Goal: Task Accomplishment & Management: Complete application form

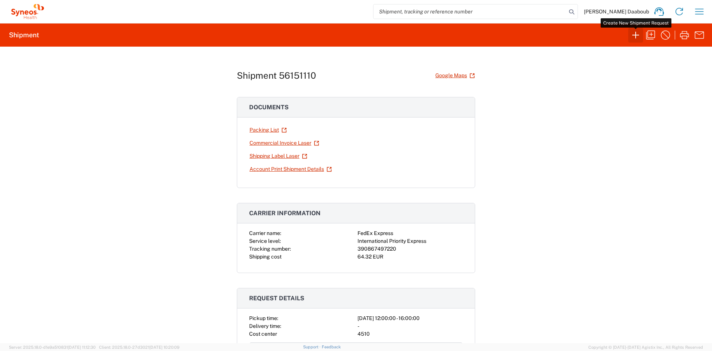
click at [640, 39] on icon "button" at bounding box center [636, 35] width 12 height 12
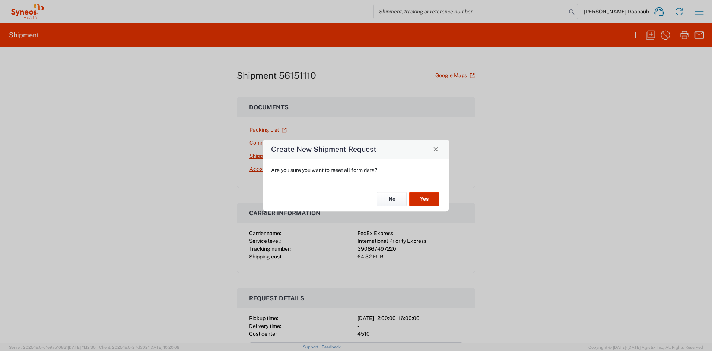
click at [427, 199] on button "Yes" at bounding box center [424, 199] width 30 height 14
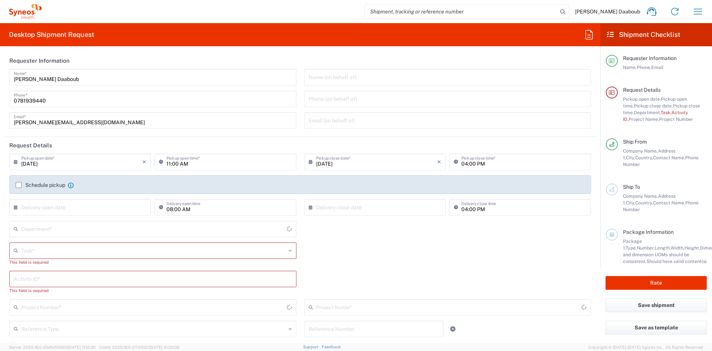
type input "[GEOGRAPHIC_DATA]"
type input "Syneos Health France SARL"
type input "4510"
drag, startPoint x: 223, startPoint y: 142, endPoint x: 149, endPoint y: 156, distance: 75.1
click at [223, 142] on header "Request Details" at bounding box center [300, 145] width 593 height 17
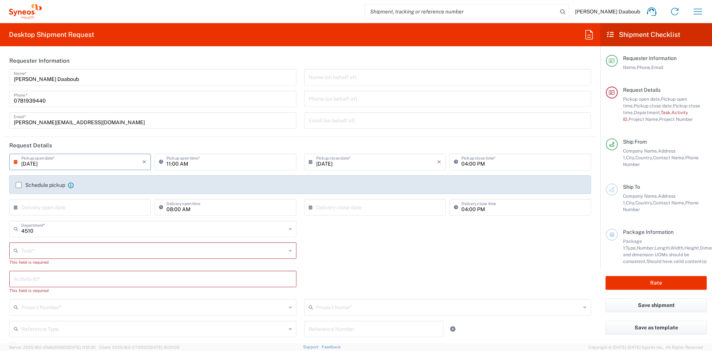
click at [72, 158] on input "[DATE]" at bounding box center [81, 161] width 121 height 13
click at [101, 208] on span "12" at bounding box center [103, 208] width 10 height 10
type input "[DATE]"
click at [169, 164] on input "11:00 AM" at bounding box center [229, 161] width 125 height 13
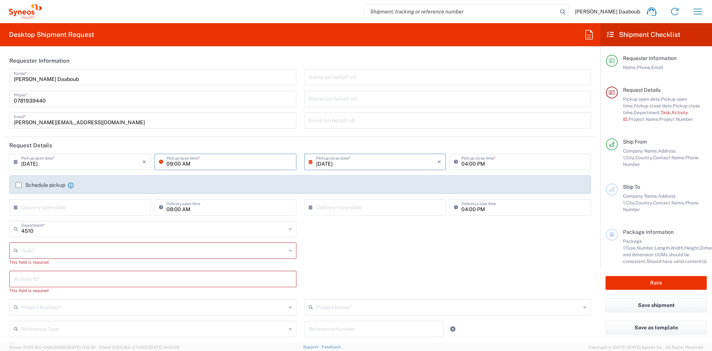
type input "09:00 AM"
click at [47, 181] on div "Schedule pickup When scheduling a pickup please be sure to meet the following c…" at bounding box center [300, 184] width 582 height 19
click at [46, 182] on label "Schedule pickup" at bounding box center [41, 185] width 50 height 6
click at [19, 185] on input "Schedule pickup" at bounding box center [19, 185] width 0 height 0
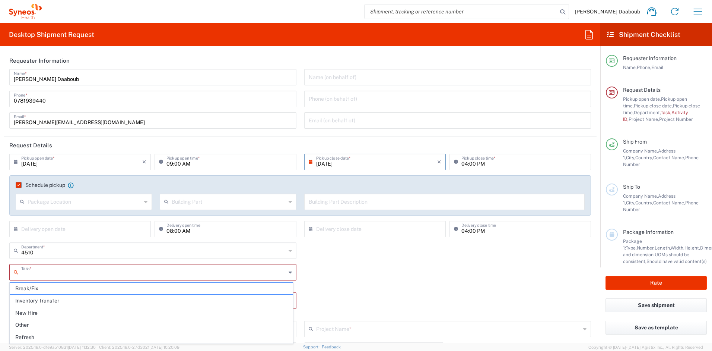
click at [39, 275] on input "text" at bounding box center [153, 271] width 265 height 13
click at [30, 301] on span "Inventory Transfer" at bounding box center [151, 301] width 283 height 12
type input "Inventory Transfer"
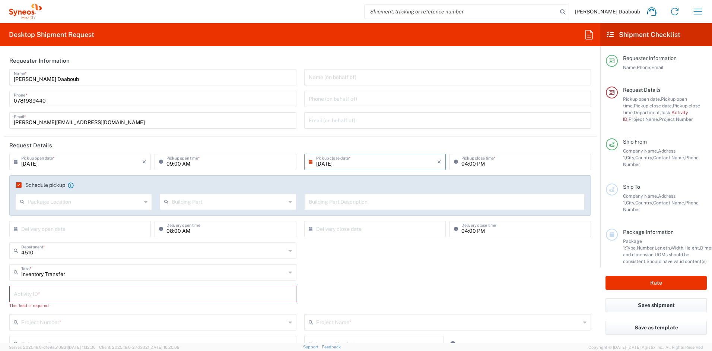
drag, startPoint x: 35, startPoint y: 294, endPoint x: 25, endPoint y: 292, distance: 9.8
click at [36, 294] on input "text" at bounding box center [153, 293] width 278 height 13
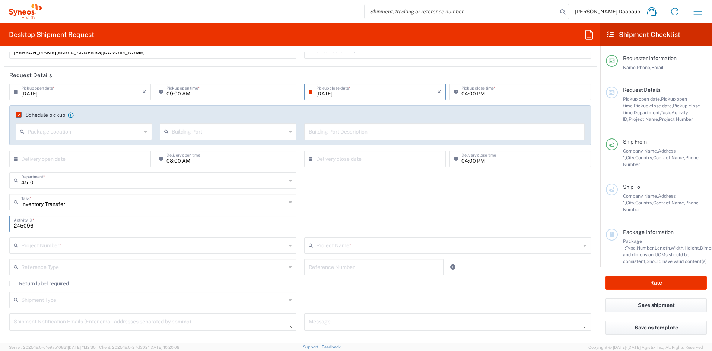
type input "245096"
drag, startPoint x: 82, startPoint y: 248, endPoint x: 79, endPoint y: 231, distance: 17.4
click at [82, 248] on input "text" at bounding box center [153, 244] width 265 height 13
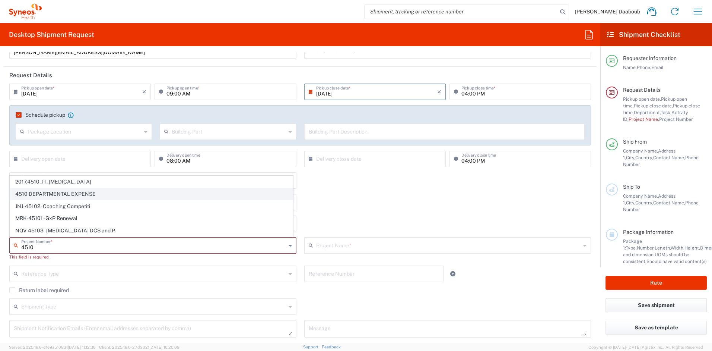
click at [40, 196] on span "4510 DEPARTMENTAL EXPENSE" at bounding box center [151, 194] width 283 height 12
type input "4510 DEPARTMENTAL EXPENSE"
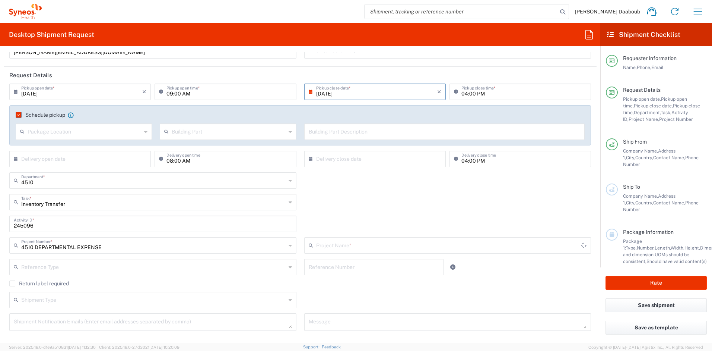
type input "4510 DEPARTMENTAL EXPENSE"
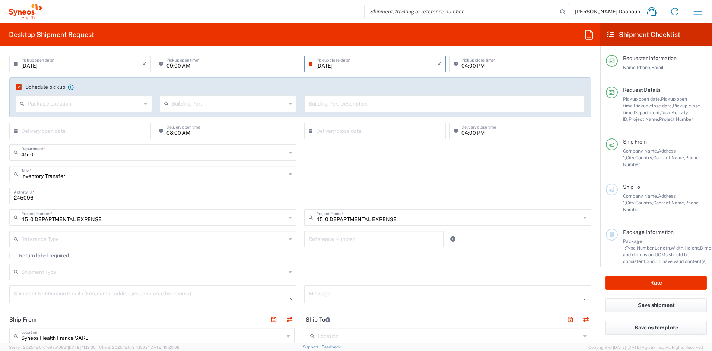
scroll to position [201, 0]
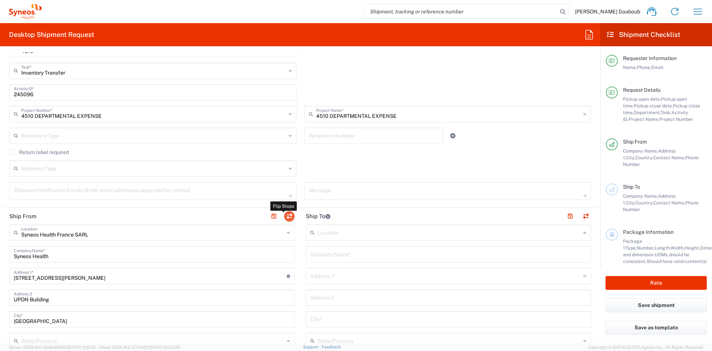
click at [284, 218] on button "button" at bounding box center [289, 216] width 10 height 10
type input "Syneos Health France SARL"
type input "Syneos Health"
type input "[STREET_ADDRESS][PERSON_NAME]"
type input "UPON Building"
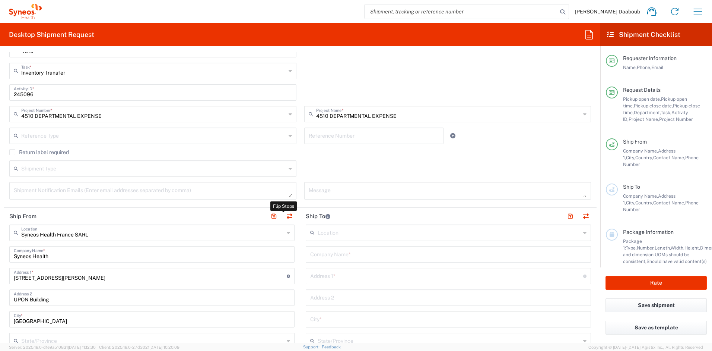
type input "[GEOGRAPHIC_DATA]"
type input "75014"
type input "[PERSON_NAME] Daaboub"
type input "0781939440"
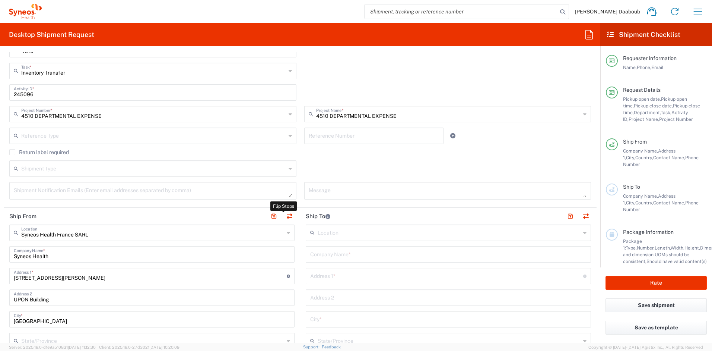
type input "[PERSON_NAME][EMAIL_ADDRESS][DOMAIN_NAME]"
type input "EORI"
type input "TIN"
type input "410 662 779 00041"
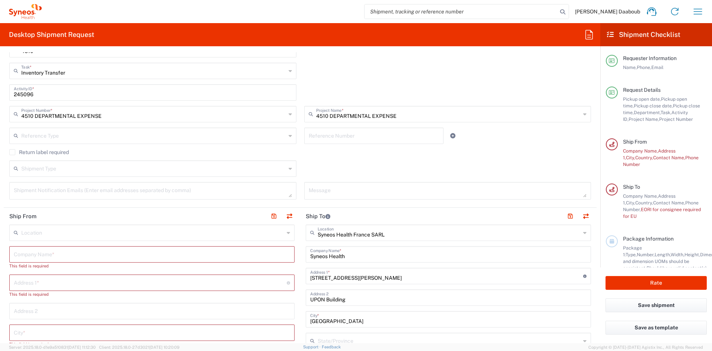
click at [72, 256] on input "text" at bounding box center [152, 253] width 276 height 13
drag, startPoint x: 51, startPoint y: 257, endPoint x: 3, endPoint y: 251, distance: 48.4
click at [3, 251] on form "Requester Information [PERSON_NAME] Daaboub Name * [PHONE_NUMBER] Phone * [PERS…" at bounding box center [300, 197] width 601 height 291
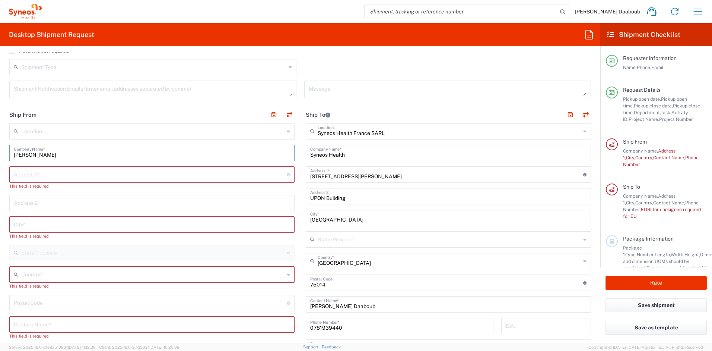
scroll to position [359, 0]
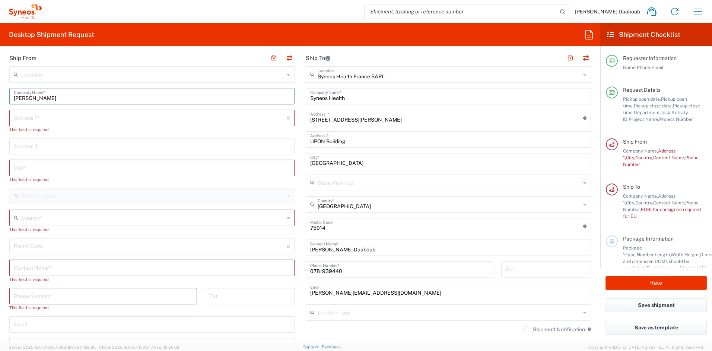
type input "[PERSON_NAME]"
click at [61, 271] on input "text" at bounding box center [152, 266] width 276 height 13
paste input "[PERSON_NAME]"
type input "[PERSON_NAME]"
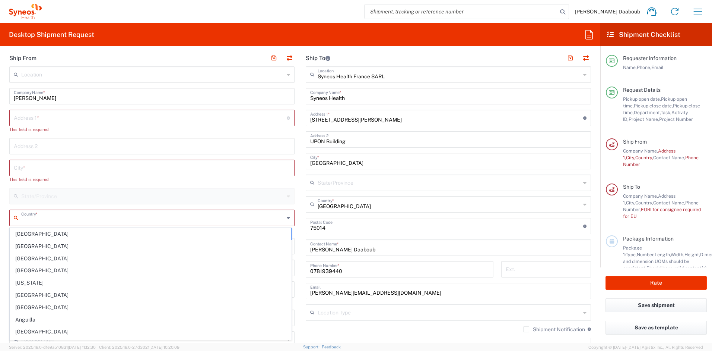
click at [43, 223] on input "text" at bounding box center [152, 216] width 263 height 13
click at [25, 248] on span "[GEOGRAPHIC_DATA]" at bounding box center [150, 246] width 281 height 12
type input "[GEOGRAPHIC_DATA]"
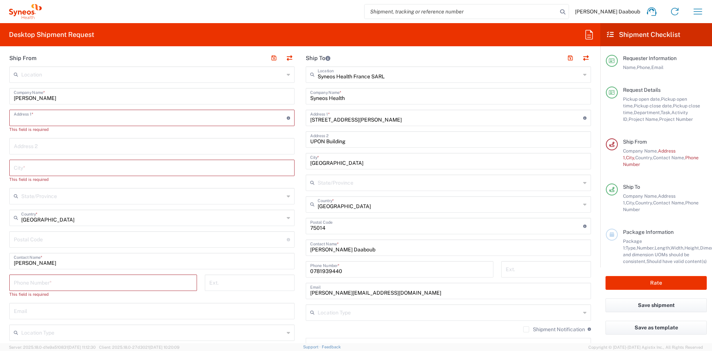
click at [57, 116] on input "text" at bounding box center [150, 117] width 273 height 13
paste input "[STREET_ADDRESS]"
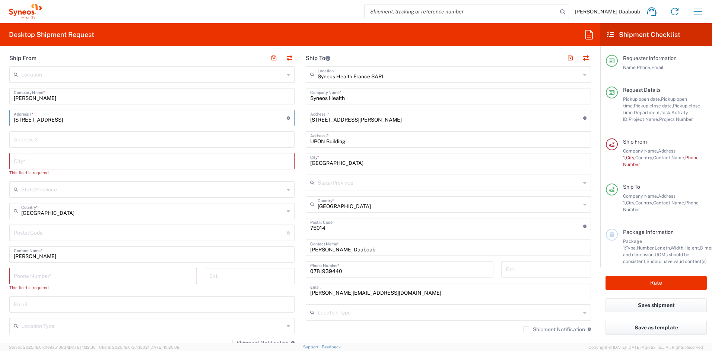
type input "[STREET_ADDRESS]"
click at [110, 157] on input "text" at bounding box center [152, 160] width 276 height 13
paste input "Sarcelles"
type input "Sarcelles"
click at [73, 221] on input "undefined" at bounding box center [150, 225] width 273 height 13
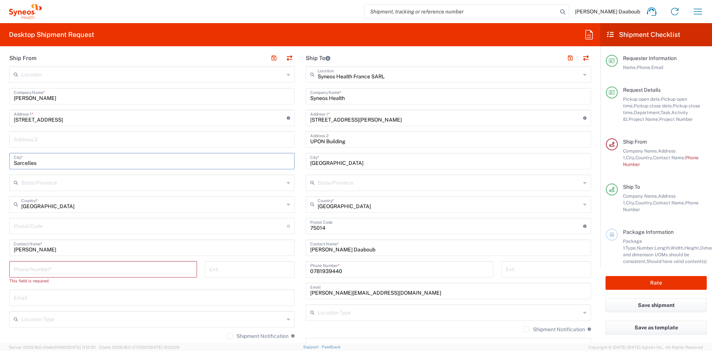
click at [73, 221] on input "undefined" at bounding box center [150, 225] width 273 height 13
paste input "95200"
type input "95200"
click at [67, 268] on input "tel" at bounding box center [103, 268] width 179 height 13
paste input "06 60 26 62 03"
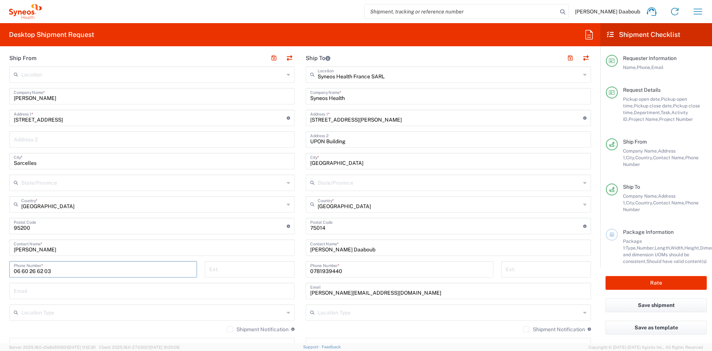
type input "06 60 26 62 03"
click at [55, 289] on input "text" at bounding box center [152, 290] width 276 height 13
paste input "[EMAIL_ADDRESS][DOMAIN_NAME]"
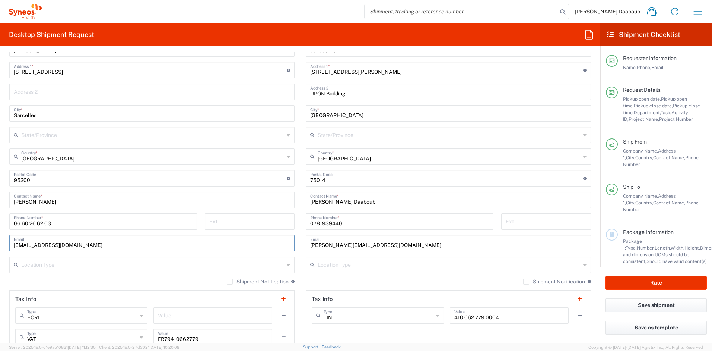
scroll to position [596, 0]
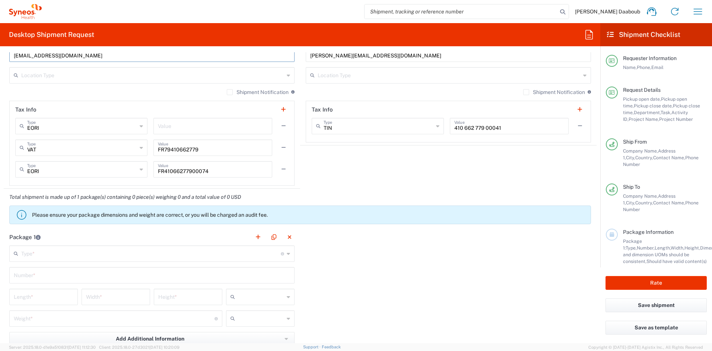
type input "[EMAIL_ADDRESS][DOMAIN_NAME]"
click at [374, 270] on div "Package 1 Type * Material used to package goods Envelope Large Box Medium Box P…" at bounding box center [300, 310] width 593 height 164
drag, startPoint x: 49, startPoint y: 256, endPoint x: 54, endPoint y: 251, distance: 6.6
click at [49, 256] on input "text" at bounding box center [151, 252] width 260 height 13
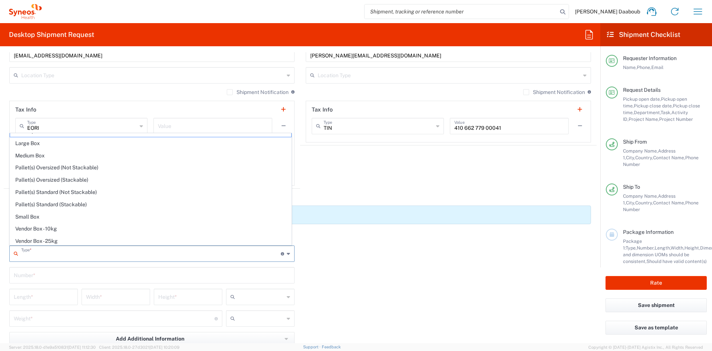
scroll to position [23, 0]
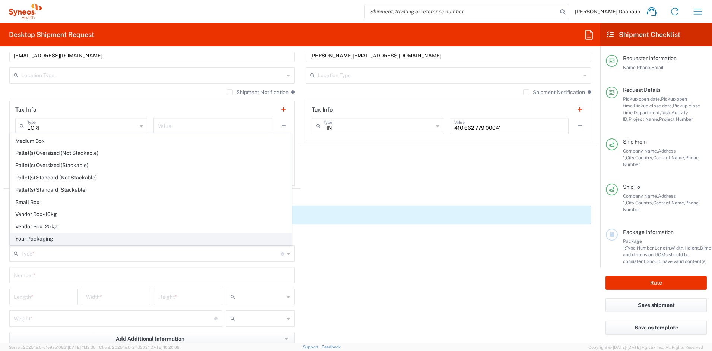
click at [51, 235] on span "Your Packaging" at bounding box center [150, 239] width 281 height 12
type input "Your Packaging"
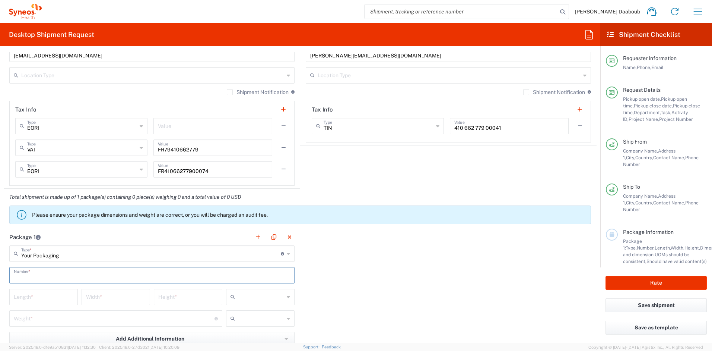
click at [38, 275] on input "text" at bounding box center [152, 274] width 276 height 13
type input "1"
drag, startPoint x: 242, startPoint y: 295, endPoint x: 241, endPoint y: 300, distance: 4.1
click at [242, 295] on input "text" at bounding box center [261, 297] width 46 height 12
click at [239, 312] on span "cm" at bounding box center [258, 313] width 66 height 12
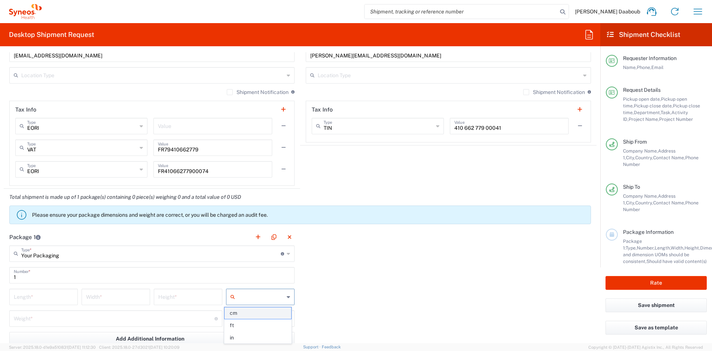
type input "cm"
click at [246, 320] on input "text" at bounding box center [261, 318] width 46 height 12
click at [240, 295] on span "kgs" at bounding box center [258, 291] width 66 height 12
type input "kgs"
click at [58, 297] on input "number" at bounding box center [44, 295] width 60 height 13
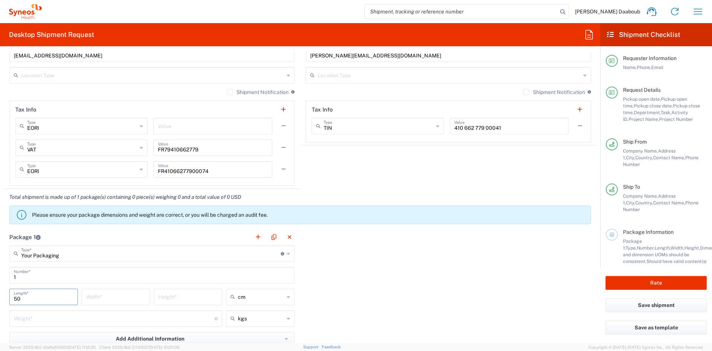
type input "50"
type input "5"
type input "10"
click at [66, 315] on input "number" at bounding box center [114, 317] width 201 height 13
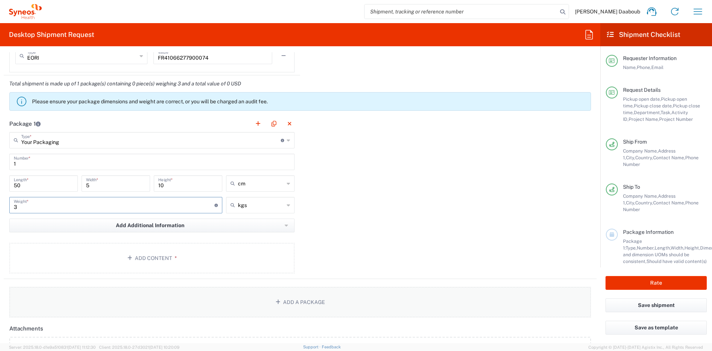
scroll to position [727, 0]
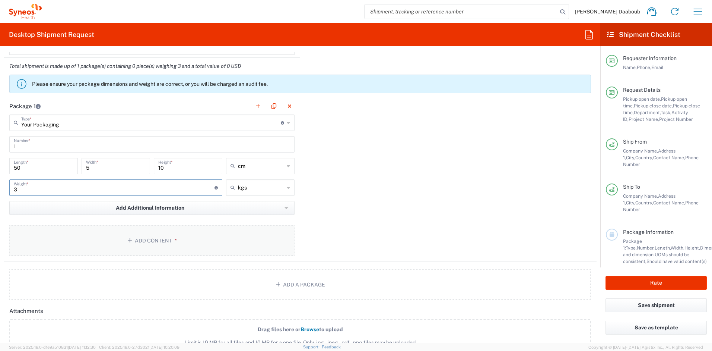
type input "3"
click at [172, 235] on button "Add Content *" at bounding box center [151, 240] width 285 height 31
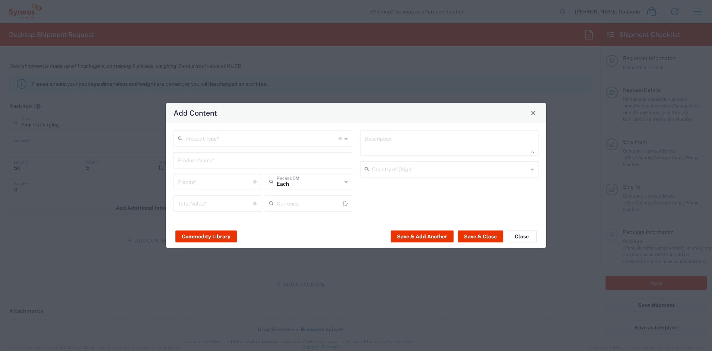
type input "US Dollar"
click at [209, 139] on input "text" at bounding box center [262, 137] width 153 height 13
click at [206, 161] on li "General Commodity" at bounding box center [263, 167] width 178 height 12
type input "General Commodity"
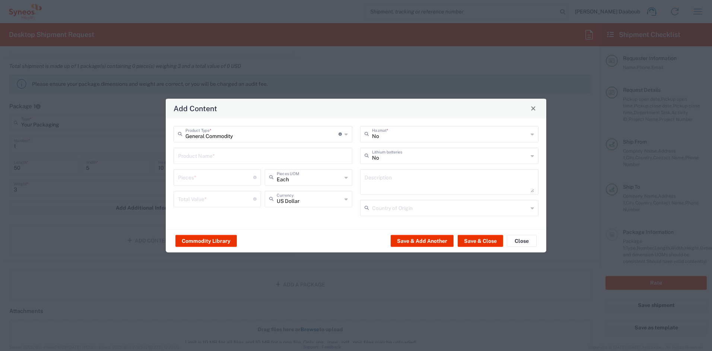
click at [205, 156] on input "text" at bounding box center [263, 154] width 170 height 13
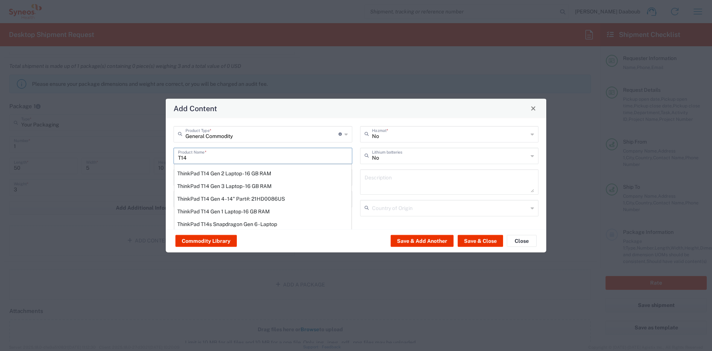
click at [237, 171] on div "ThinkPad T14 Gen 2 Laptop - 16 GB RAM" at bounding box center [262, 173] width 177 height 13
type input "ThinkPad T14 Gen 2 Laptop - 16 GB RAM"
type input "1"
type textarea "Intel Core i7-1156G7 vProÂ® Processor - 14"- 16 GB RAM - 512 GB SSD"
type input "[GEOGRAPHIC_DATA]"
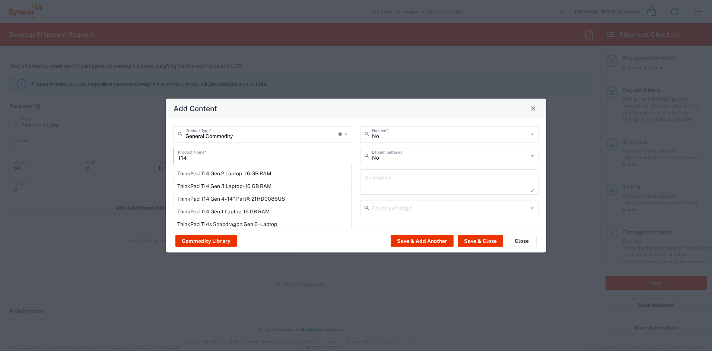
type input "Yes"
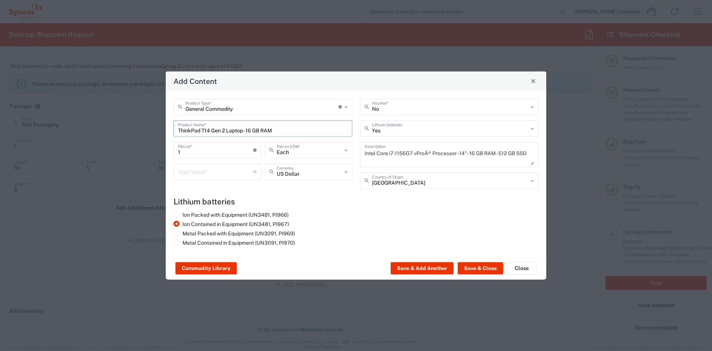
click at [207, 170] on input "number" at bounding box center [215, 170] width 75 height 13
type input "500"
click at [474, 273] on button "Save & Close" at bounding box center [480, 268] width 45 height 12
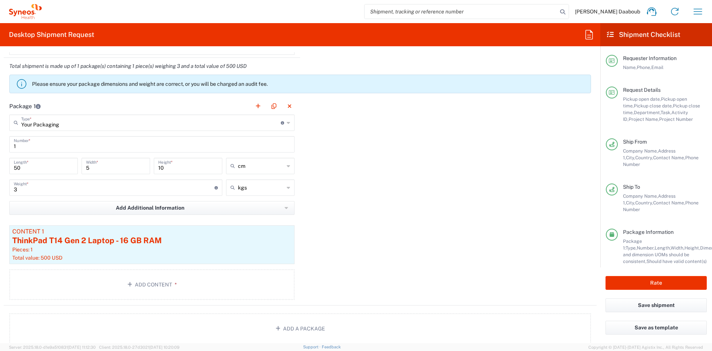
scroll to position [946, 0]
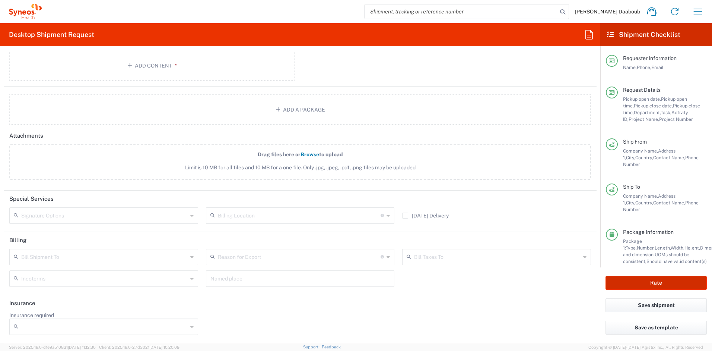
drag, startPoint x: 655, startPoint y: 289, endPoint x: 653, endPoint y: 283, distance: 6.6
click at [654, 289] on div "Rate" at bounding box center [657, 282] width 112 height 31
click at [652, 283] on button "Rate" at bounding box center [656, 283] width 101 height 14
type input "4510 DEPARTMENTAL EXPENSE"
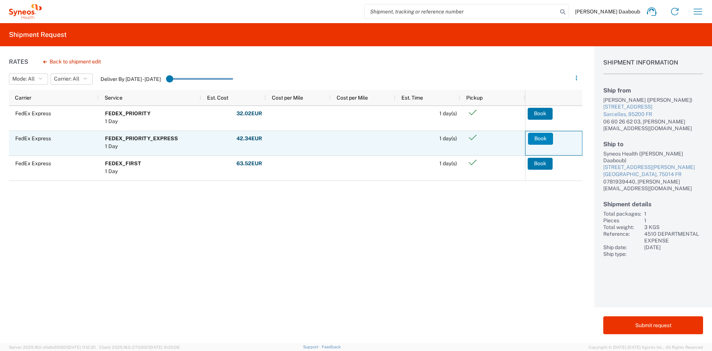
click at [536, 137] on button "Book" at bounding box center [540, 139] width 25 height 12
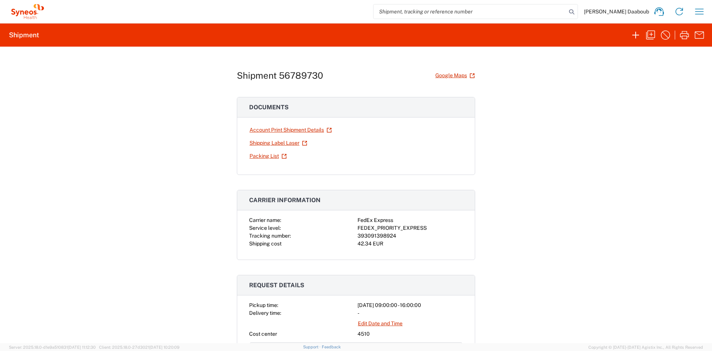
click at [404, 243] on div "42.34 EUR" at bounding box center [410, 244] width 105 height 8
click at [260, 145] on link "Shipping Label Laser" at bounding box center [278, 142] width 58 height 13
click at [646, 34] on icon "button" at bounding box center [651, 35] width 12 height 12
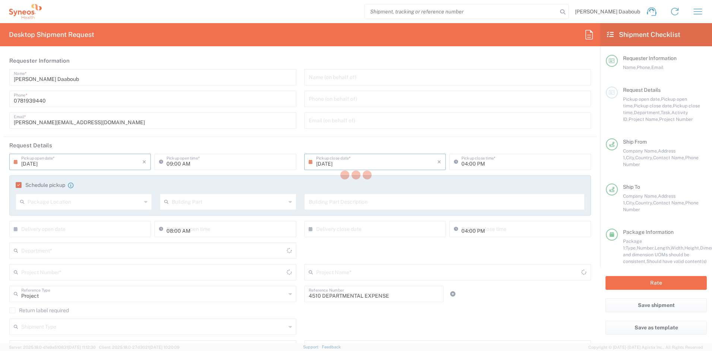
type input "Your Packaging"
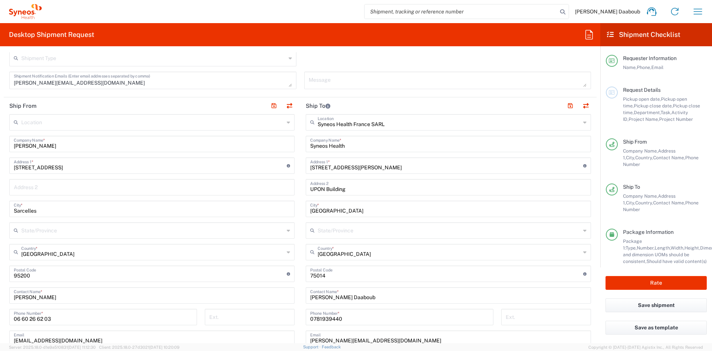
scroll to position [247, 0]
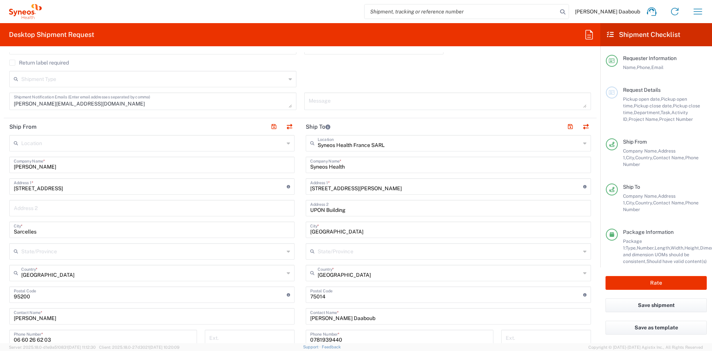
click at [66, 167] on input "[PERSON_NAME]" at bounding box center [152, 164] width 276 height 13
click at [66, 166] on input "[PERSON_NAME]" at bounding box center [152, 164] width 276 height 13
type input "[PERSON_NAME]"
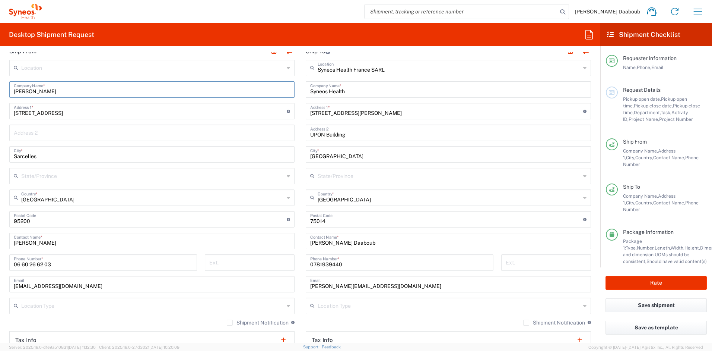
scroll to position [325, 0]
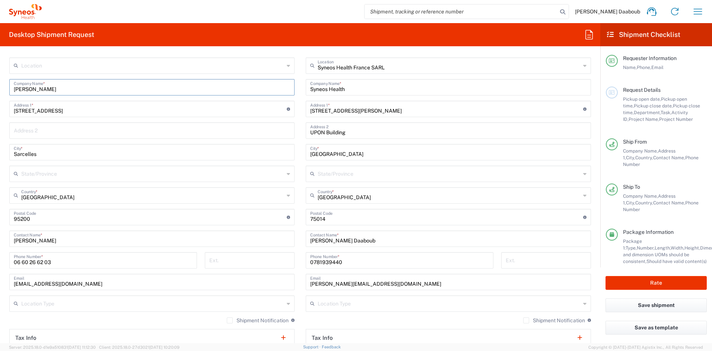
drag, startPoint x: 53, startPoint y: 91, endPoint x: -1, endPoint y: 86, distance: 53.6
click at [0, 86] on html "[PERSON_NAME] Daaboub Home Shipment estimator Shipment tracking Desktop shipmen…" at bounding box center [356, 175] width 712 height 351
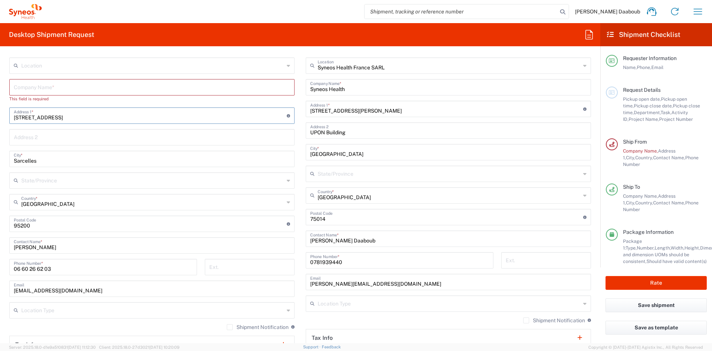
drag, startPoint x: 49, startPoint y: 110, endPoint x: 41, endPoint y: 114, distance: 8.7
click at [9, 105] on main "Location [PERSON_NAME] LLC-[GEOGRAPHIC_DATA] [GEOGRAPHIC_DATA] [GEOGRAPHIC_DATA…" at bounding box center [152, 227] width 297 height 341
drag, startPoint x: 62, startPoint y: 118, endPoint x: 3, endPoint y: 120, distance: 58.9
click at [3, 118] on form "Requester Information [PERSON_NAME] Daaboub Name * [PHONE_NUMBER] Phone * [PERS…" at bounding box center [300, 197] width 601 height 291
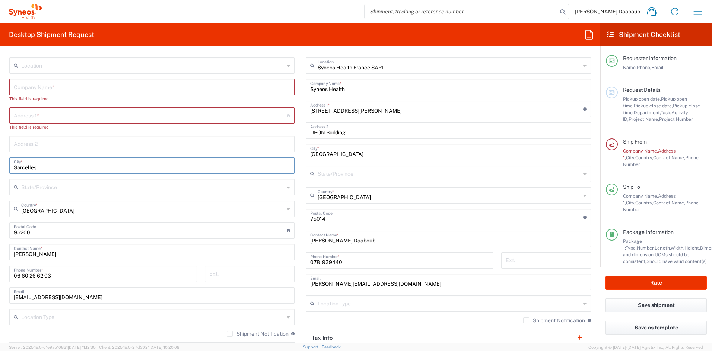
drag, startPoint x: 42, startPoint y: 160, endPoint x: -7, endPoint y: 161, distance: 49.2
click at [0, 161] on html "[PERSON_NAME] Daaboub Home Shipment estimator Shipment tracking Desktop shipmen…" at bounding box center [356, 175] width 712 height 351
click at [34, 167] on input "Sarcelles" at bounding box center [152, 164] width 276 height 13
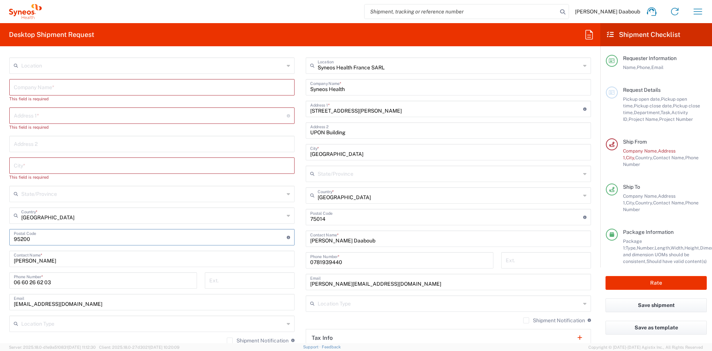
click at [35, 232] on input "undefined" at bounding box center [150, 236] width 273 height 13
click at [41, 260] on input "[PERSON_NAME]" at bounding box center [152, 257] width 276 height 13
click at [40, 260] on input "[PERSON_NAME]" at bounding box center [152, 257] width 276 height 13
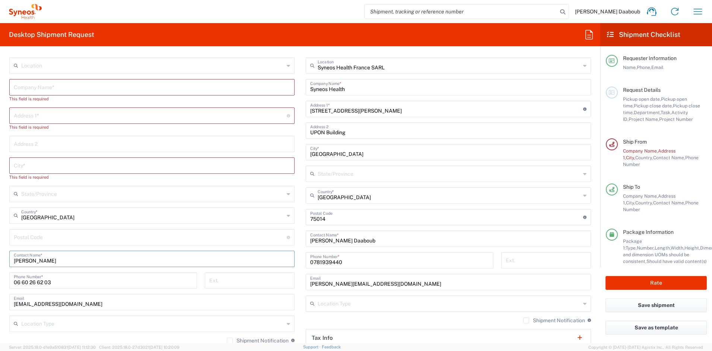
click at [40, 260] on input "[PERSON_NAME]" at bounding box center [152, 257] width 276 height 13
type input "[PERSON_NAME]"
drag, startPoint x: 50, startPoint y: 259, endPoint x: 13, endPoint y: 257, distance: 36.6
click at [13, 257] on div "[PERSON_NAME] Contact Name *" at bounding box center [151, 258] width 285 height 16
click at [41, 283] on input "06 60 26 62 03" at bounding box center [103, 286] width 179 height 13
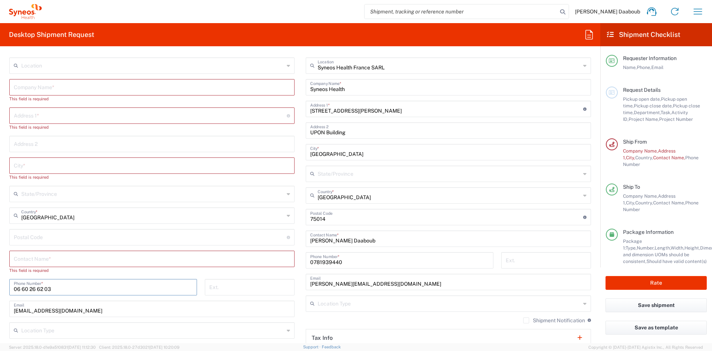
click at [41, 283] on input "06 60 26 62 03" at bounding box center [103, 286] width 179 height 13
click at [40, 283] on input "06 60 26 62 03" at bounding box center [103, 286] width 179 height 13
click at [49, 310] on input "[EMAIL_ADDRESS][DOMAIN_NAME]" at bounding box center [152, 314] width 276 height 13
click at [49, 311] on input "[EMAIL_ADDRESS][DOMAIN_NAME]" at bounding box center [152, 314] width 276 height 13
click at [50, 316] on input "[EMAIL_ADDRESS][DOMAIN_NAME]" at bounding box center [152, 314] width 276 height 13
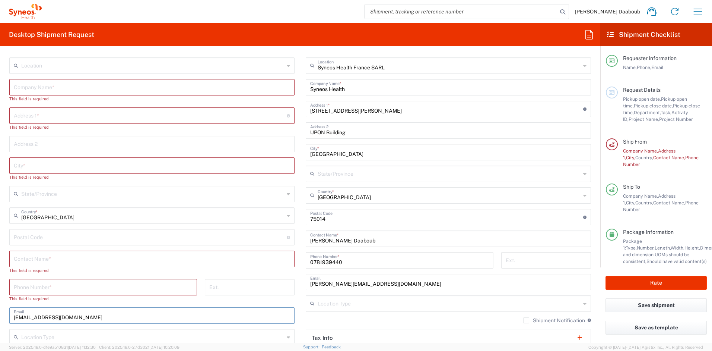
click at [50, 316] on input "[EMAIL_ADDRESS][DOMAIN_NAME]" at bounding box center [152, 314] width 276 height 13
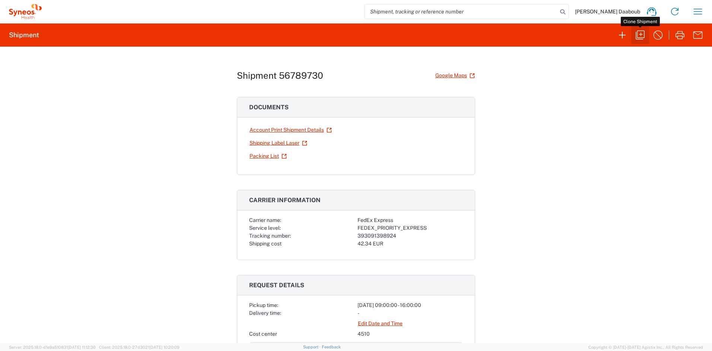
click at [643, 36] on icon "button" at bounding box center [640, 35] width 12 height 12
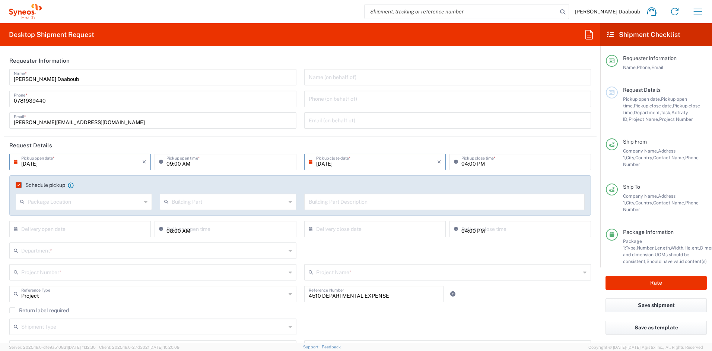
type input "Your Packaging"
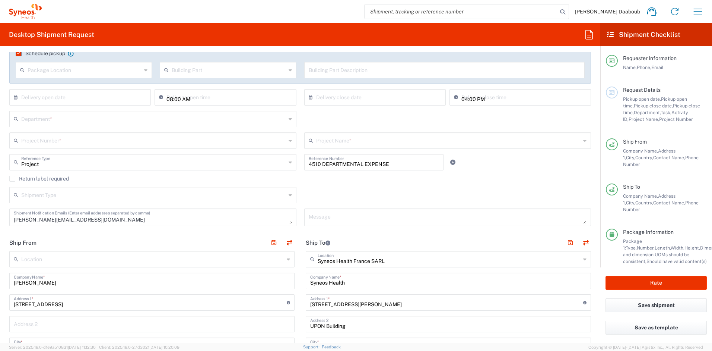
scroll to position [247, 0]
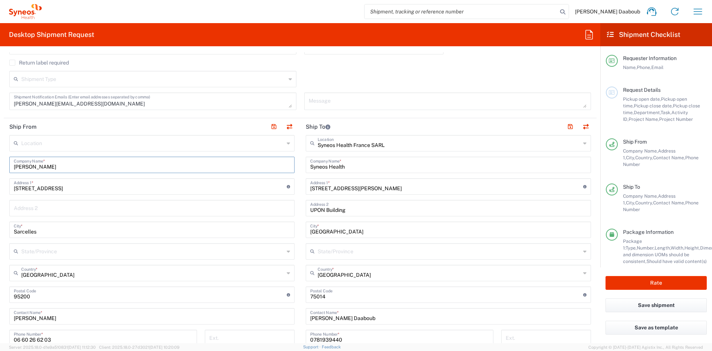
drag, startPoint x: 77, startPoint y: 167, endPoint x: -11, endPoint y: 161, distance: 88.1
click at [0, 161] on html "[PERSON_NAME] Daaboub Home Shipment estimator Shipment tracking Desktop shipmen…" at bounding box center [356, 175] width 712 height 351
type input "[PERSON_NAME]"
click at [0, 162] on html "[PERSON_NAME] Daaboub Home Shipment estimator Shipment tracking Desktop shipmen…" at bounding box center [356, 175] width 712 height 351
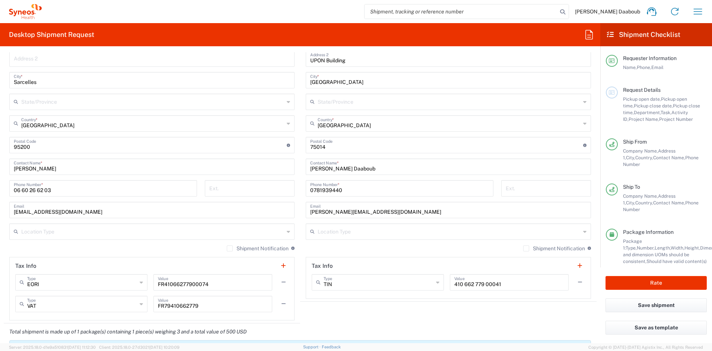
scroll to position [403, 0]
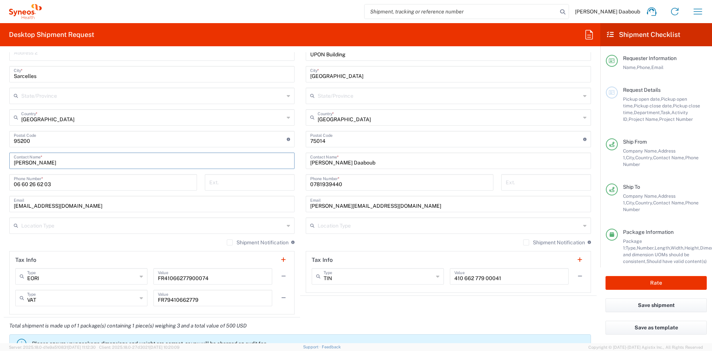
click at [46, 162] on input "[PERSON_NAME]" at bounding box center [152, 159] width 276 height 13
drag, startPoint x: 48, startPoint y: 163, endPoint x: 4, endPoint y: 162, distance: 44.7
click at [4, 162] on main "Location [PERSON_NAME] LLC-[GEOGRAPHIC_DATA] [GEOGRAPHIC_DATA] [GEOGRAPHIC_DATA…" at bounding box center [152, 147] width 297 height 335
paste input "[PERSON_NAME]"
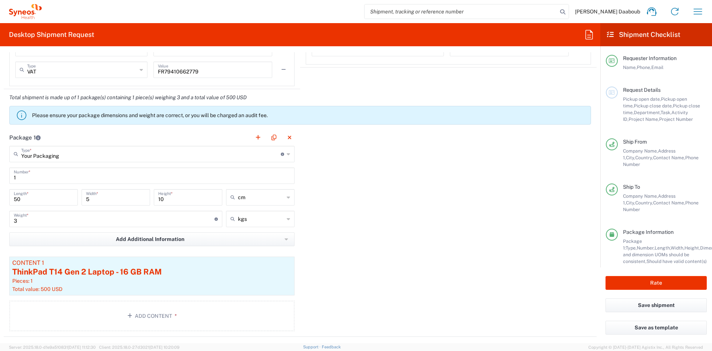
scroll to position [664, 0]
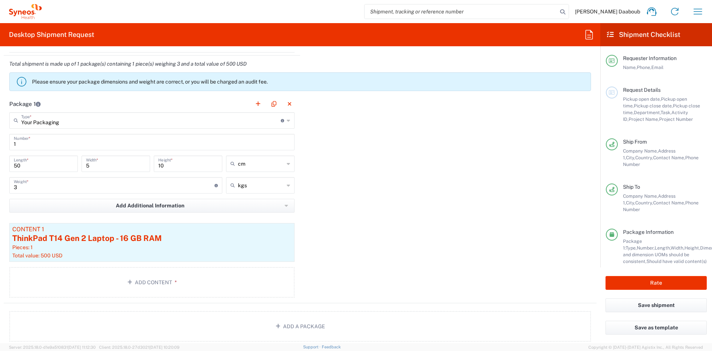
type input "[PERSON_NAME]"
click at [34, 146] on input "1" at bounding box center [152, 141] width 276 height 13
type input "2"
type input "1"
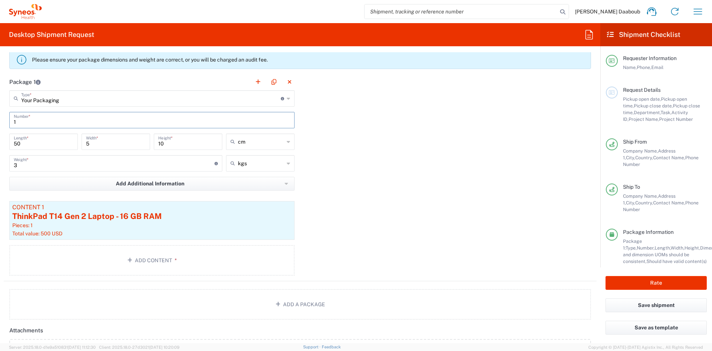
scroll to position [726, 0]
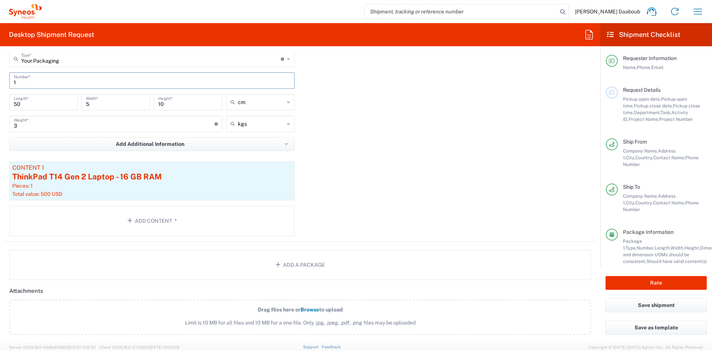
click at [374, 167] on div "Package 1 Your Packaging Type * Material used to package goods Your Packaging E…" at bounding box center [300, 138] width 593 height 208
click at [317, 269] on button "Add a Package" at bounding box center [300, 264] width 582 height 31
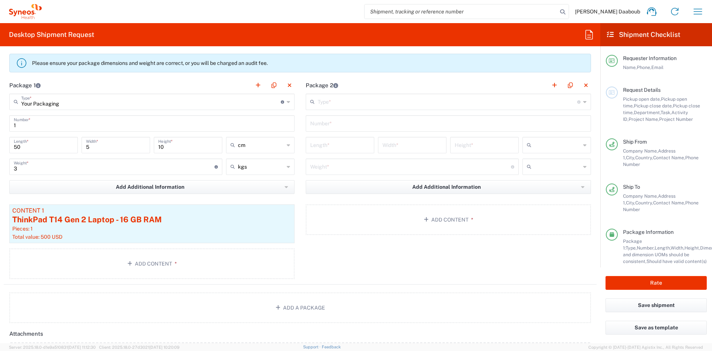
scroll to position [664, 0]
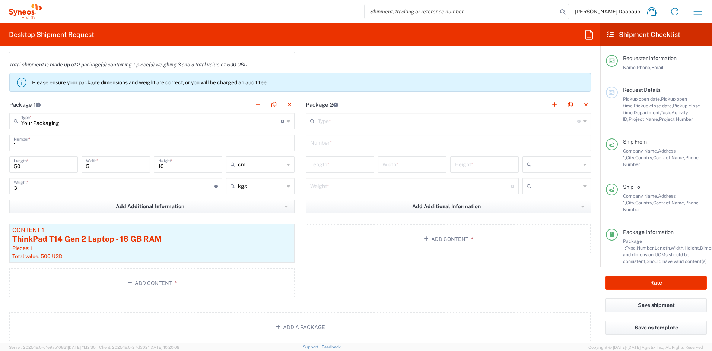
click at [337, 117] on input "text" at bounding box center [448, 120] width 260 height 13
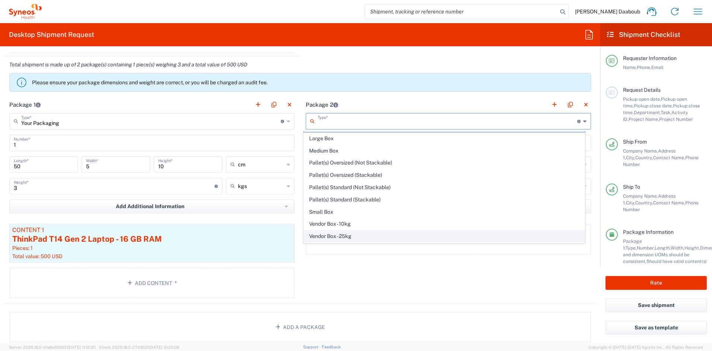
scroll to position [23, 0]
click at [335, 240] on span "Your Packaging" at bounding box center [444, 237] width 281 height 12
type input "Your Packaging"
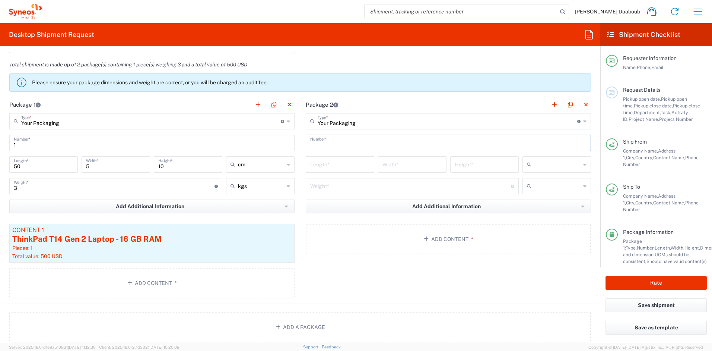
click at [318, 143] on input "text" at bounding box center [448, 142] width 276 height 13
type input "1"
click at [541, 167] on input "text" at bounding box center [558, 164] width 46 height 12
click at [540, 180] on span "cm" at bounding box center [552, 181] width 66 height 12
type input "cm"
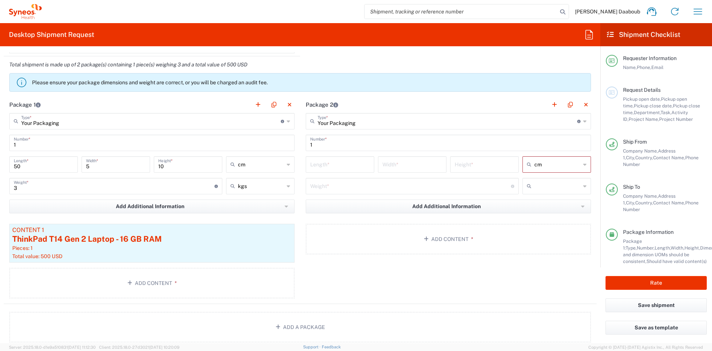
click at [535, 187] on input "text" at bounding box center [558, 186] width 46 height 12
click at [534, 201] on span "kgs" at bounding box center [552, 202] width 66 height 12
type input "kgs"
click at [337, 171] on div "Length *" at bounding box center [340, 164] width 69 height 16
drag, startPoint x: 335, startPoint y: 168, endPoint x: 324, endPoint y: 159, distance: 14.5
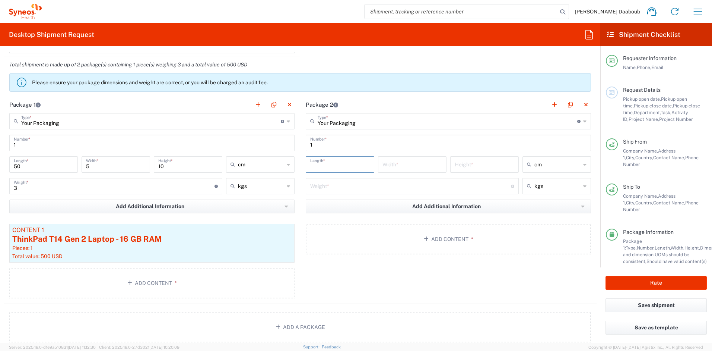
click at [334, 167] on input "number" at bounding box center [340, 163] width 60 height 13
type input "50"
type input "5"
type input "10"
click at [336, 187] on input "number" at bounding box center [410, 185] width 201 height 13
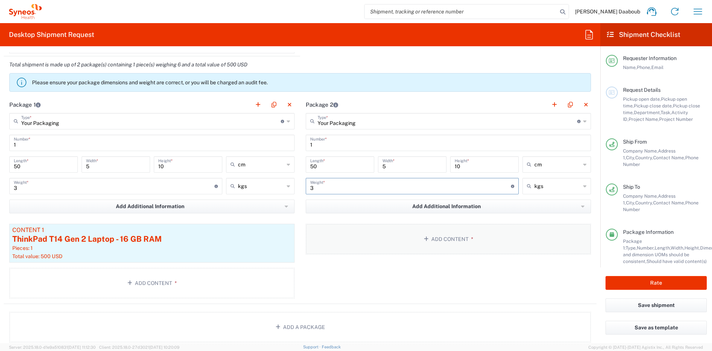
type input "3"
click at [410, 237] on button "Add Content *" at bounding box center [448, 239] width 285 height 31
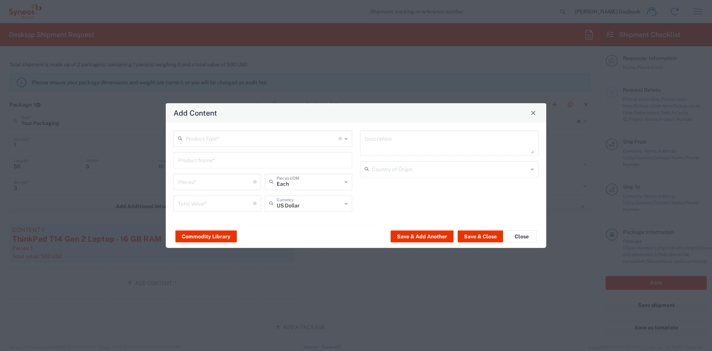
click at [254, 137] on input "text" at bounding box center [262, 137] width 153 height 13
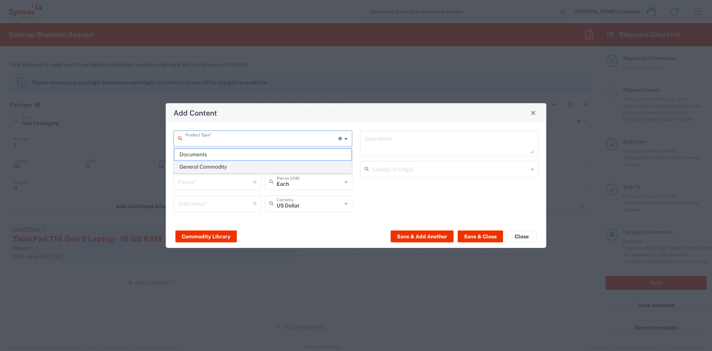
click at [229, 163] on span "General Commodity" at bounding box center [262, 167] width 177 height 12
type input "General Commodity"
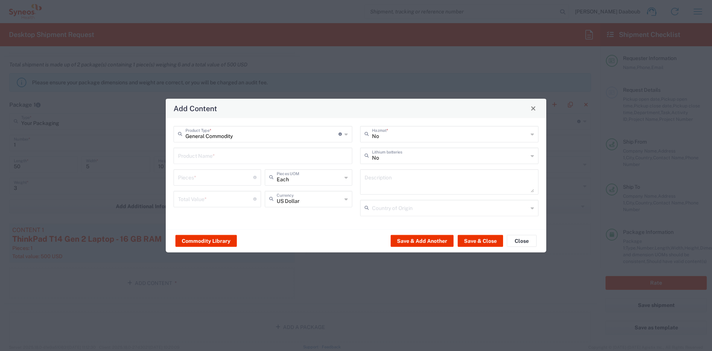
click at [224, 159] on input "text" at bounding box center [263, 154] width 170 height 13
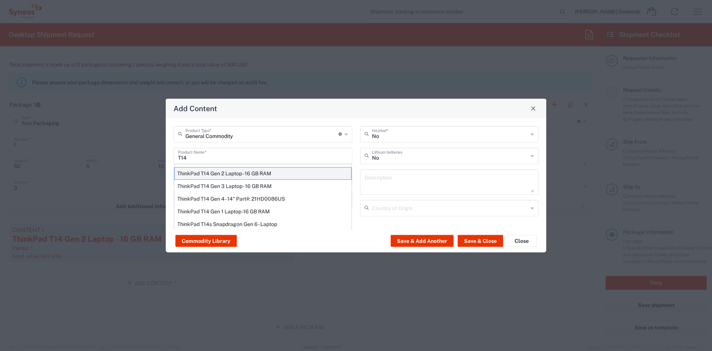
click at [214, 169] on div "ThinkPad T14 Gen 2 Laptop - 16 GB RAM" at bounding box center [262, 173] width 177 height 13
type input "ThinkPad T14 Gen 2 Laptop - 16 GB RAM"
type input "1"
type textarea "Intel Core i7-1156G7 vProÂ® Processor - 14"- 16 GB RAM - 512 GB SSD"
type input "[GEOGRAPHIC_DATA]"
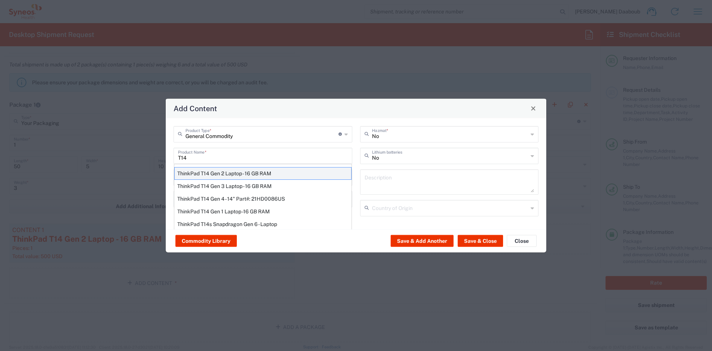
type input "Yes"
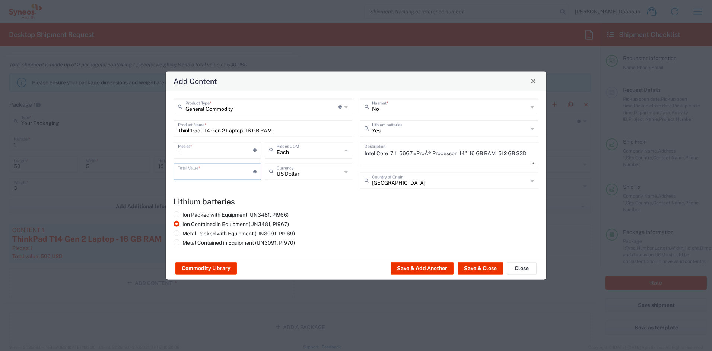
click at [199, 176] on input "number" at bounding box center [215, 170] width 75 height 13
type input "500"
click at [475, 267] on button "Save & Close" at bounding box center [480, 268] width 45 height 12
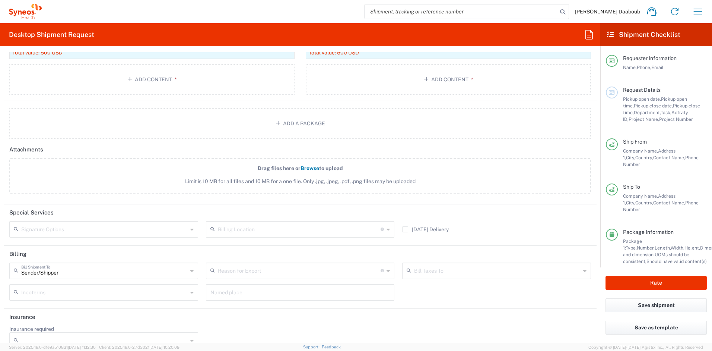
scroll to position [881, 0]
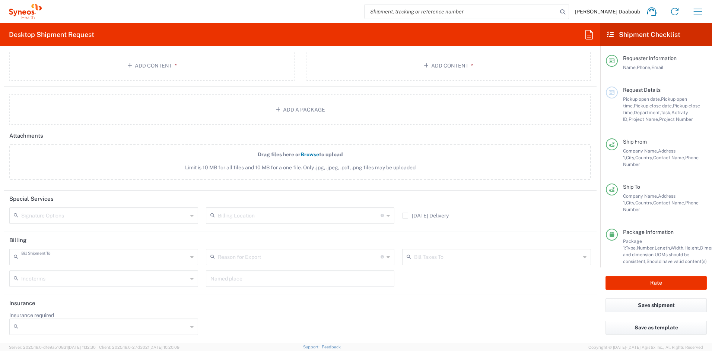
click at [57, 255] on input "text" at bounding box center [104, 256] width 167 height 13
click at [56, 239] on header "Billing" at bounding box center [300, 240] width 593 height 17
type input "Sender/Shipper"
click at [478, 327] on div "Insurance required No Yes" at bounding box center [301, 325] width 590 height 28
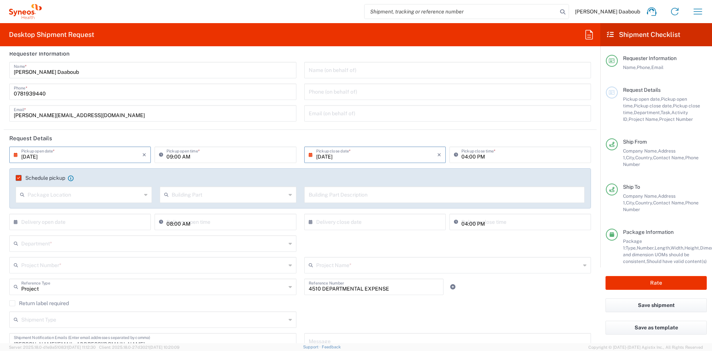
scroll to position [0, 0]
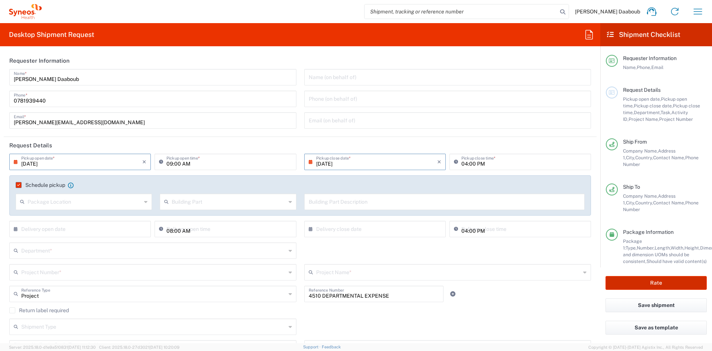
click at [641, 279] on button "Rate" at bounding box center [656, 283] width 101 height 14
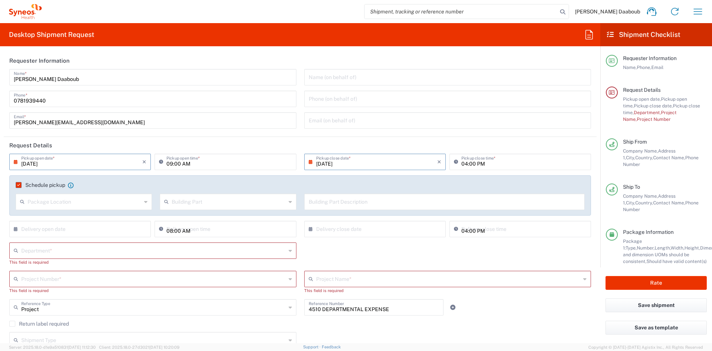
click at [60, 247] on input "text" at bounding box center [153, 249] width 265 height 13
type input "4510"
click at [31, 238] on span "4510" at bounding box center [151, 236] width 283 height 12
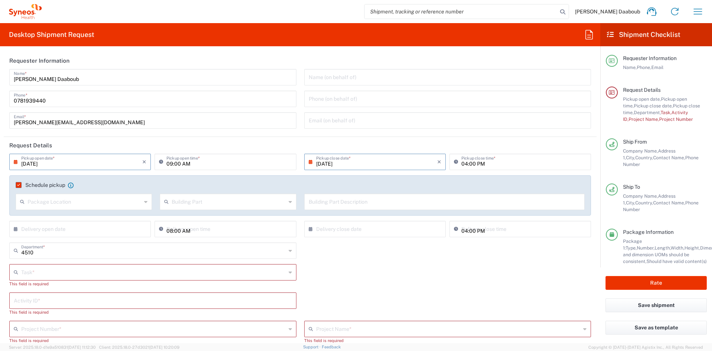
click at [37, 271] on input "text" at bounding box center [153, 271] width 265 height 13
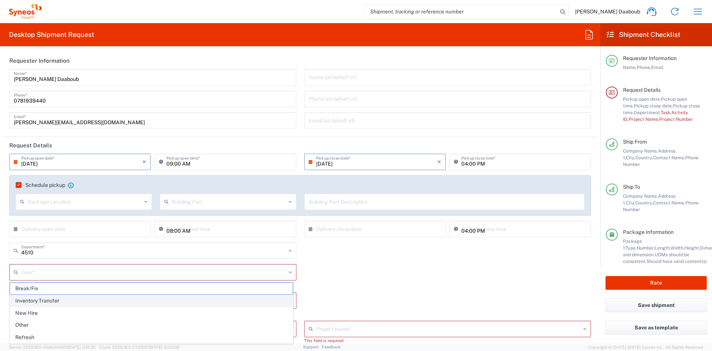
click at [39, 298] on span "Inventory Transfer" at bounding box center [151, 301] width 283 height 12
type input "Inventory Transfer"
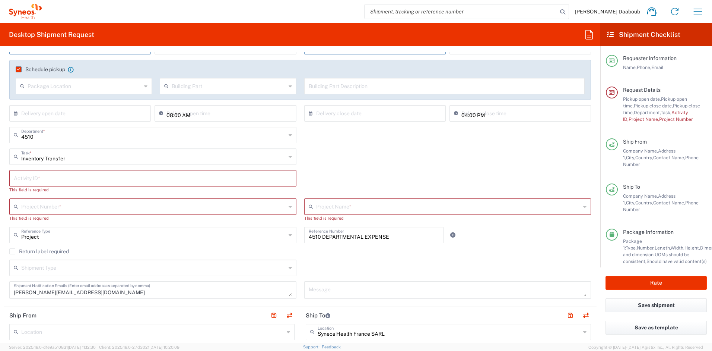
scroll to position [151, 0]
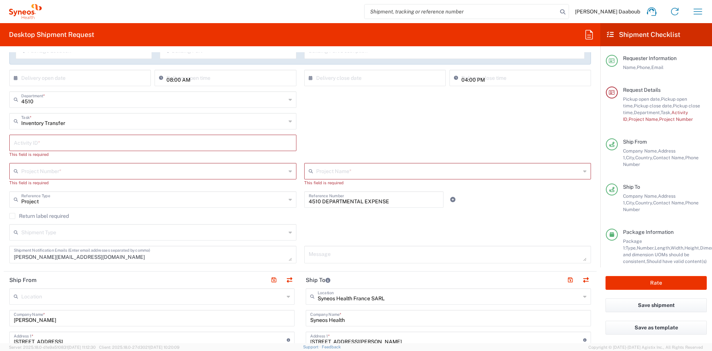
click at [27, 147] on input "text" at bounding box center [153, 142] width 278 height 13
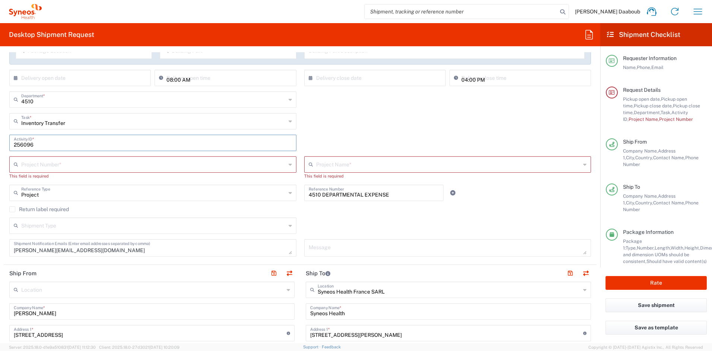
type input "256096"
click at [60, 161] on input "text" at bounding box center [153, 163] width 265 height 13
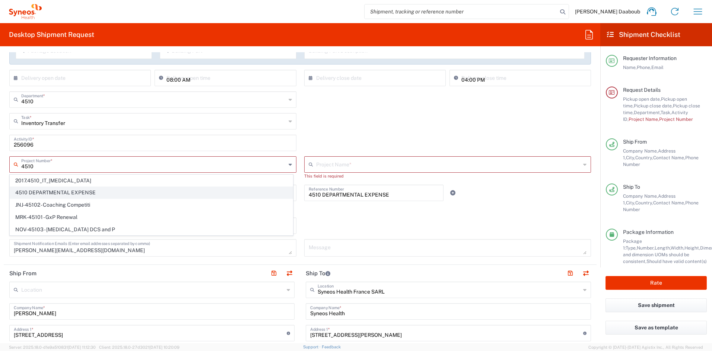
click at [47, 196] on span "4510 DEPARTMENTAL EXPENSE" at bounding box center [151, 193] width 283 height 12
type input "4510 DEPARTMENTAL EXPENSE"
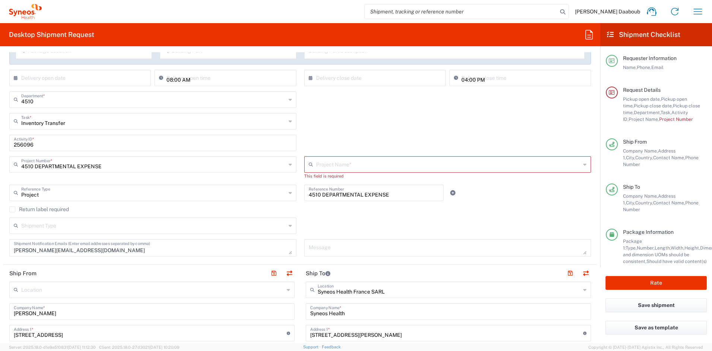
type input "4510 DEPARTMENTAL EXPENSE"
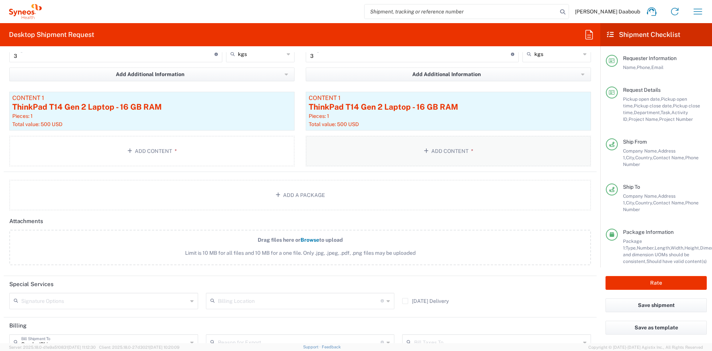
scroll to position [868, 0]
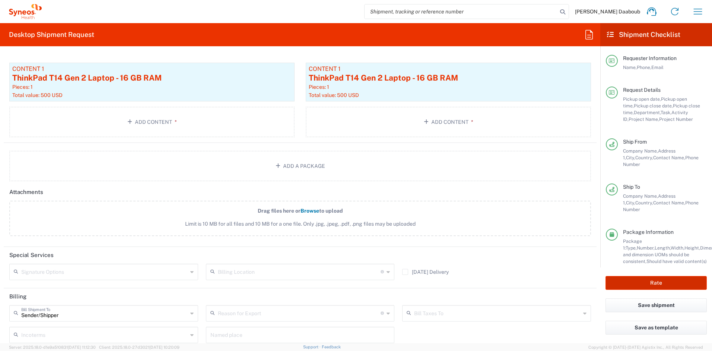
click at [631, 286] on button "Rate" at bounding box center [656, 283] width 101 height 14
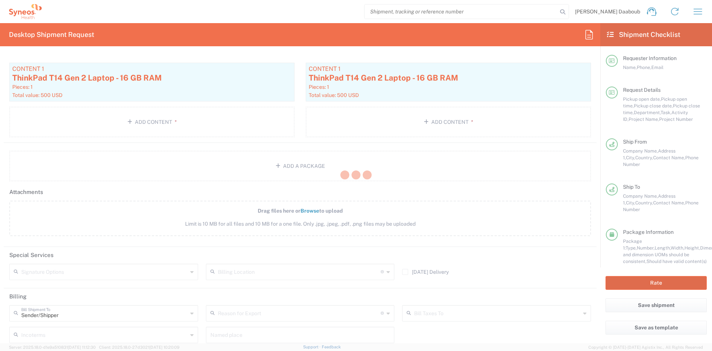
type input "4510 DEPARTMENTAL EXPENSE"
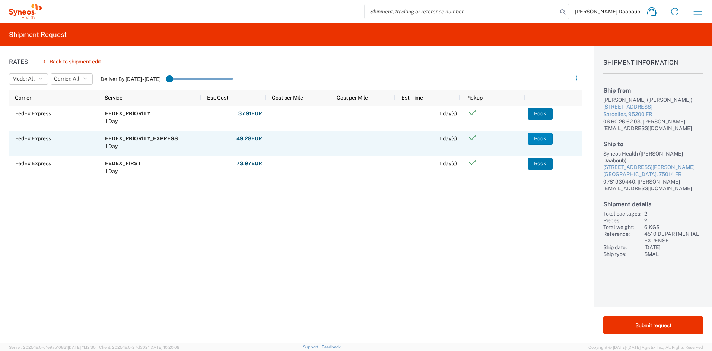
click at [536, 133] on button "Book" at bounding box center [540, 139] width 25 height 12
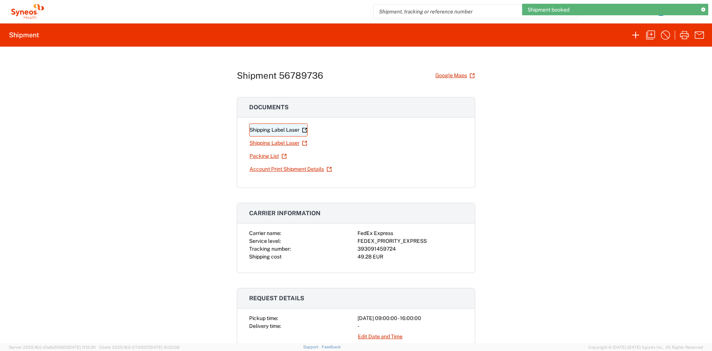
click at [287, 130] on link "Shipping Label Laser" at bounding box center [278, 129] width 58 height 13
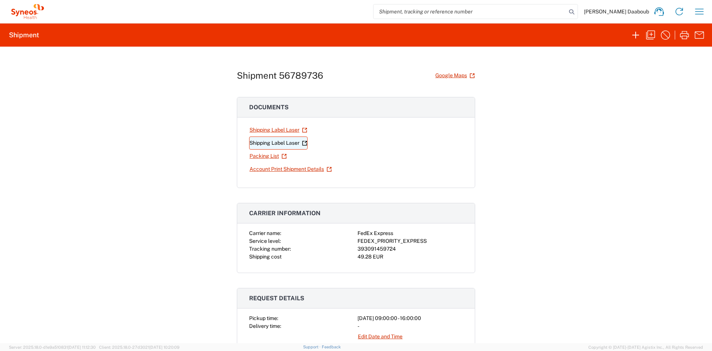
click at [282, 142] on link "Shipping Label Laser" at bounding box center [278, 142] width 58 height 13
click at [648, 34] on icon "button" at bounding box center [650, 35] width 9 height 9
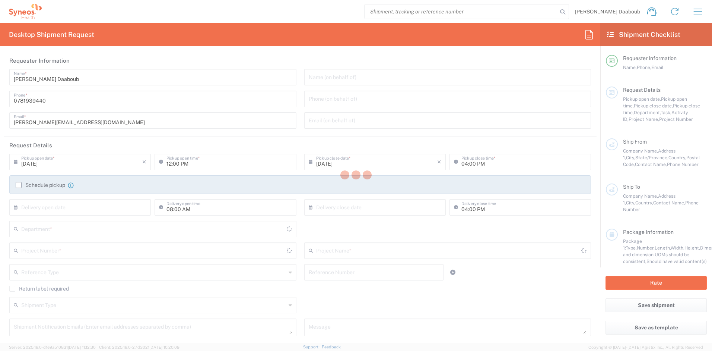
type input "[DATE]"
type input "09:00 AM"
type input "[DATE]"
type input "Project"
type input "4510 DEPARTMENTAL EXPENSE"
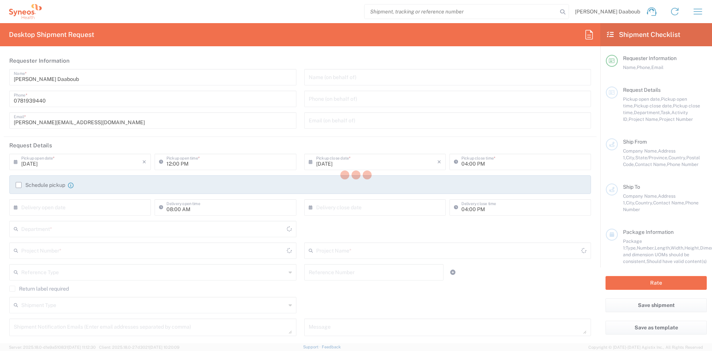
type textarea "[PERSON_NAME][EMAIL_ADDRESS][DOMAIN_NAME]"
type input "[PERSON_NAME]"
type input "[STREET_ADDRESS]"
type input "Sarcelles"
type input "[GEOGRAPHIC_DATA]"
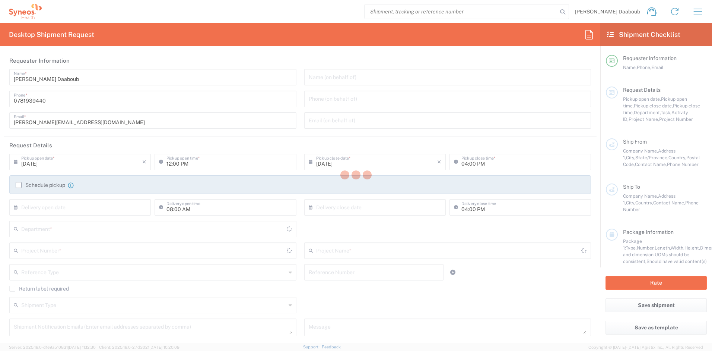
type input "95200"
type input "[PERSON_NAME]"
type input "06 60 26 62 03"
type input "[EMAIL_ADDRESS][DOMAIN_NAME]"
type input "Syneos Health France SARL"
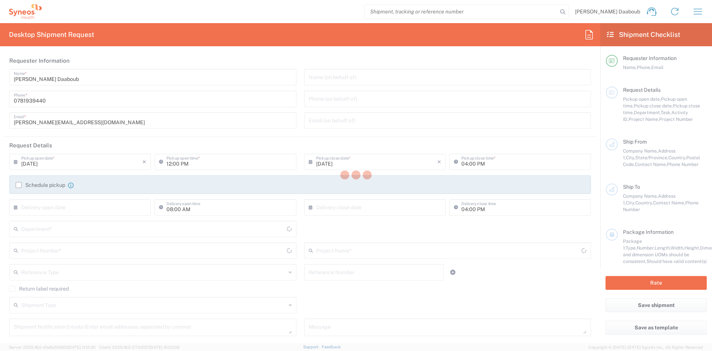
type input "Syneos Health"
type input "[STREET_ADDRESS][PERSON_NAME]"
type input "UPON Building"
type input "[GEOGRAPHIC_DATA]"
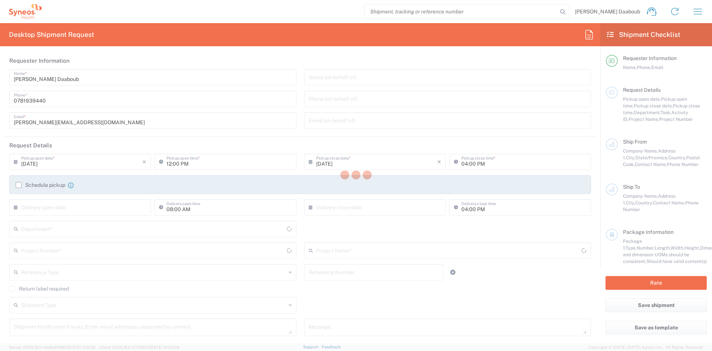
type input "75014"
type input "[PERSON_NAME] Daaboub"
type input "0781939440"
type input "[PERSON_NAME][EMAIL_ADDRESS][DOMAIN_NAME]"
type input "Sender/Shipper"
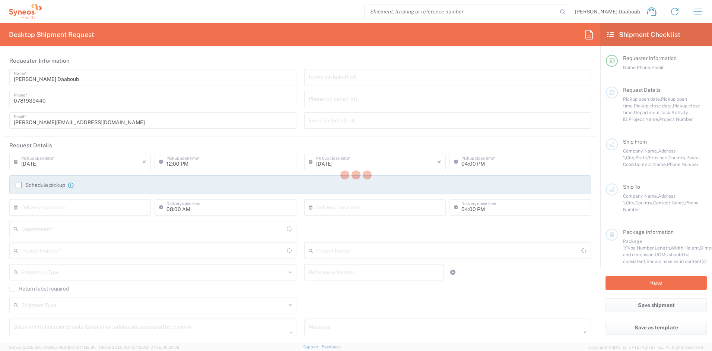
type input "Sender/Shipper"
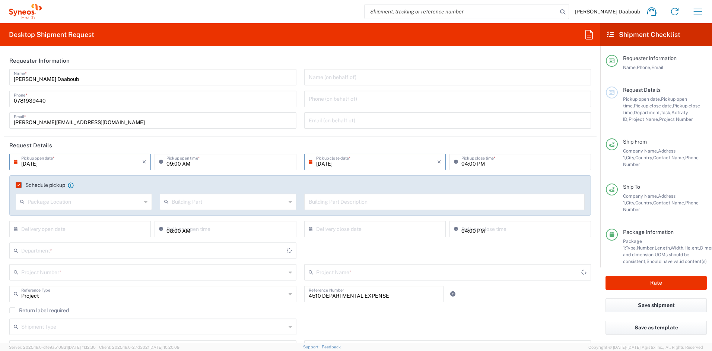
type input "Your Packaging"
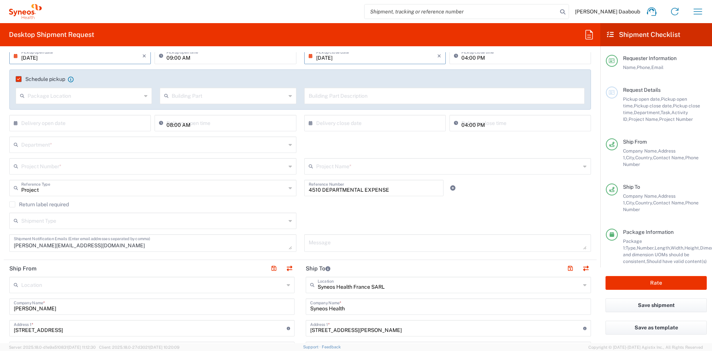
scroll to position [63, 0]
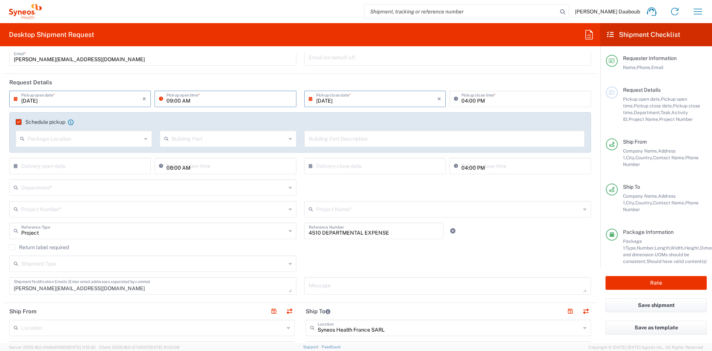
click at [169, 99] on input "09:00 AM" at bounding box center [229, 98] width 125 height 13
type input "10:00 AM"
click at [58, 212] on input "text" at bounding box center [153, 208] width 265 height 13
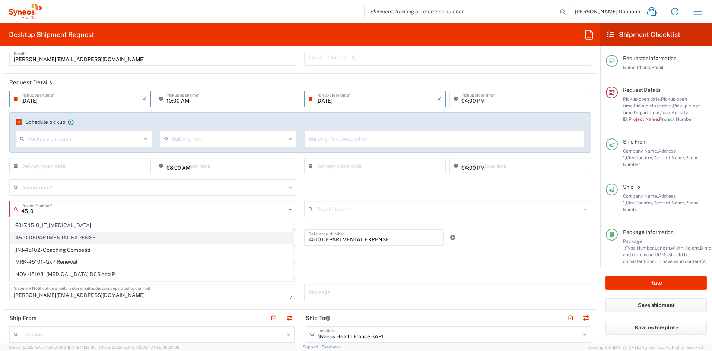
click at [28, 233] on span "4510 DEPARTMENTAL EXPENSE" at bounding box center [151, 238] width 283 height 12
type input "4510 DEPARTMENTAL EXPENSE"
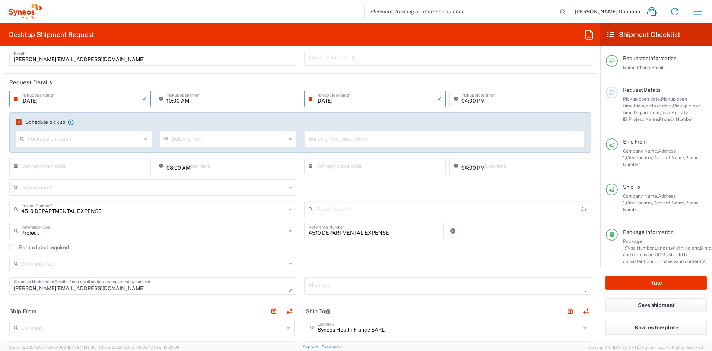
type input "4510 DEPARTMENTAL EXPENSE"
click at [51, 191] on input "text" at bounding box center [153, 186] width 265 height 13
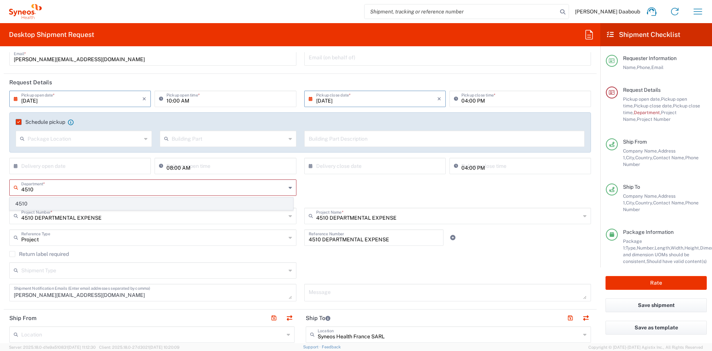
type input "4510"
click at [35, 205] on span "4510" at bounding box center [151, 204] width 283 height 12
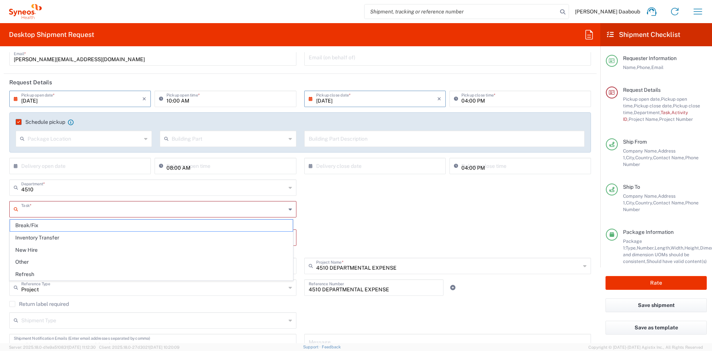
click at [65, 209] on input "text" at bounding box center [153, 208] width 265 height 13
click at [48, 235] on span "Inventory Transfer" at bounding box center [151, 238] width 283 height 12
type input "Inventory Transfer"
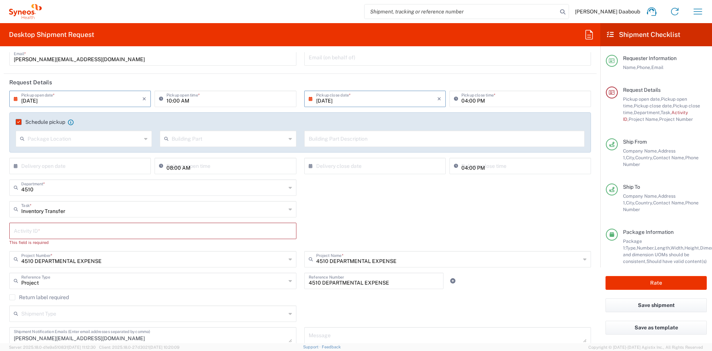
click at [47, 231] on input "text" at bounding box center [153, 230] width 278 height 13
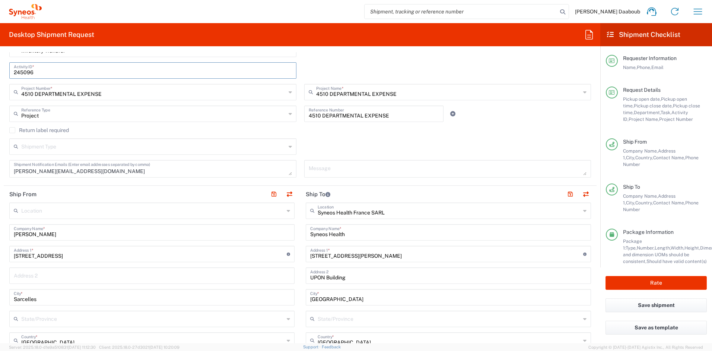
scroll to position [321, 0]
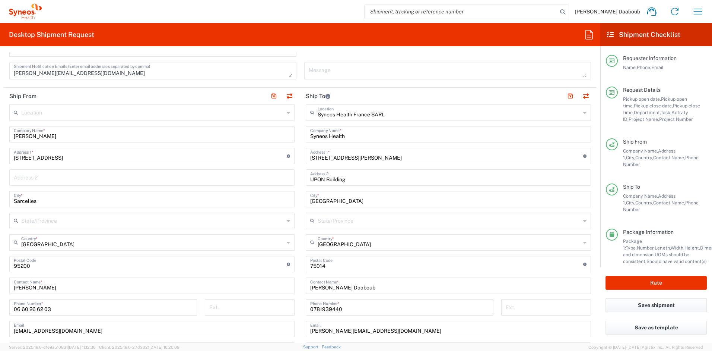
type input "245096"
click at [34, 132] on input "[PERSON_NAME]" at bounding box center [152, 133] width 276 height 13
click at [41, 159] on input "[STREET_ADDRESS]" at bounding box center [150, 155] width 273 height 13
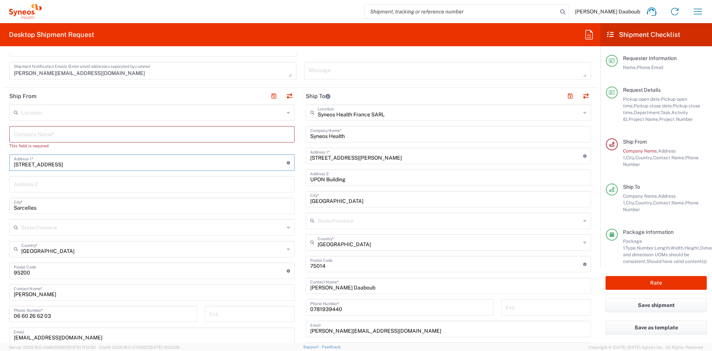
click at [41, 159] on input "[STREET_ADDRESS]" at bounding box center [150, 161] width 273 height 13
click at [42, 211] on input "Sarcelles" at bounding box center [152, 205] width 276 height 13
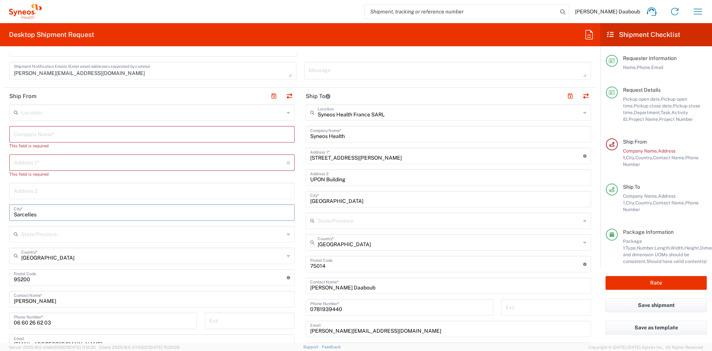
click at [42, 211] on input "Sarcelles" at bounding box center [152, 211] width 276 height 13
click at [21, 282] on input "undefined" at bounding box center [150, 276] width 273 height 13
click at [22, 282] on input "undefined" at bounding box center [150, 283] width 273 height 13
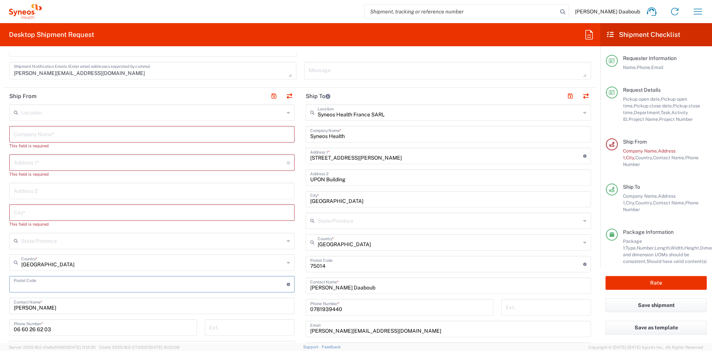
click at [36, 311] on div "[PERSON_NAME] Contact Name *" at bounding box center [151, 305] width 285 height 16
click at [34, 310] on input "[PERSON_NAME]" at bounding box center [152, 304] width 276 height 13
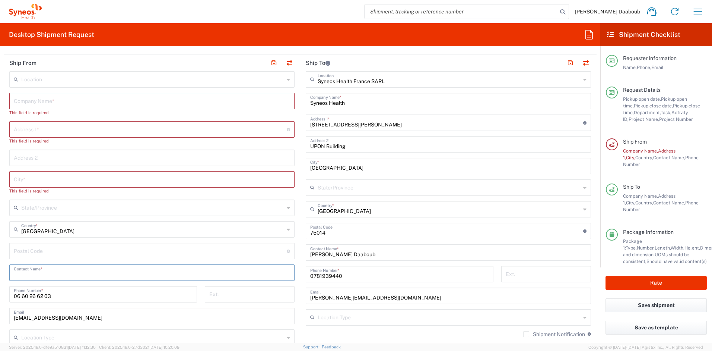
scroll to position [393, 0]
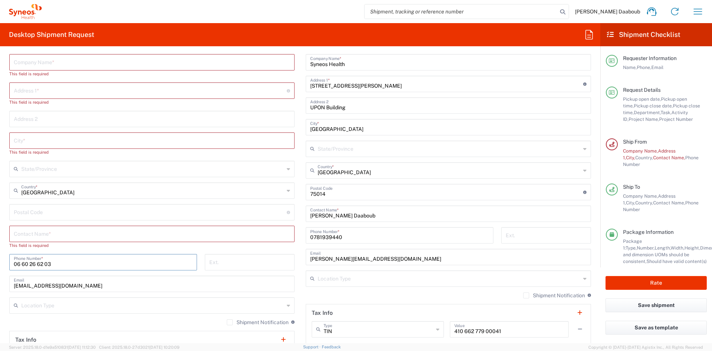
click at [51, 253] on div "Location [PERSON_NAME] LLC-[GEOGRAPHIC_DATA] [GEOGRAPHIC_DATA] [GEOGRAPHIC_DATA…" at bounding box center [151, 212] width 285 height 361
click at [48, 266] on input "06 60 26 62 03" at bounding box center [103, 261] width 179 height 13
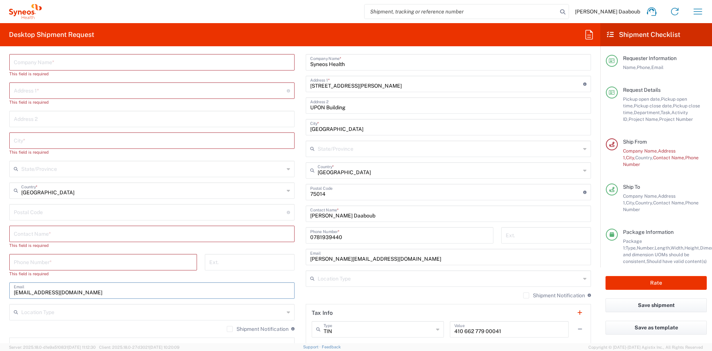
click at [57, 294] on input "[EMAIL_ADDRESS][DOMAIN_NAME]" at bounding box center [152, 289] width 276 height 13
click at [58, 292] on input "[EMAIL_ADDRESS][DOMAIN_NAME]" at bounding box center [152, 289] width 276 height 13
click at [46, 237] on input "text" at bounding box center [152, 233] width 276 height 13
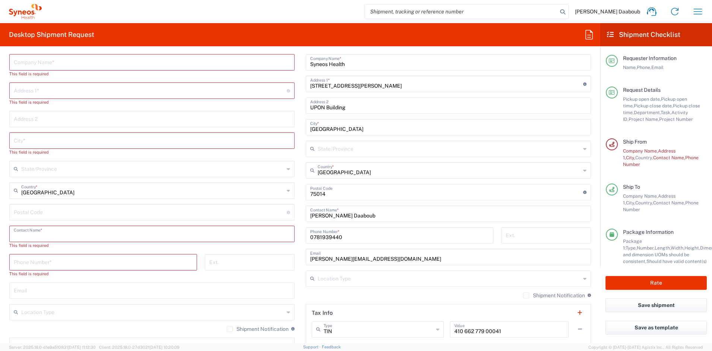
paste input "[EMAIL_ADDRESS][DOMAIN_NAME]"
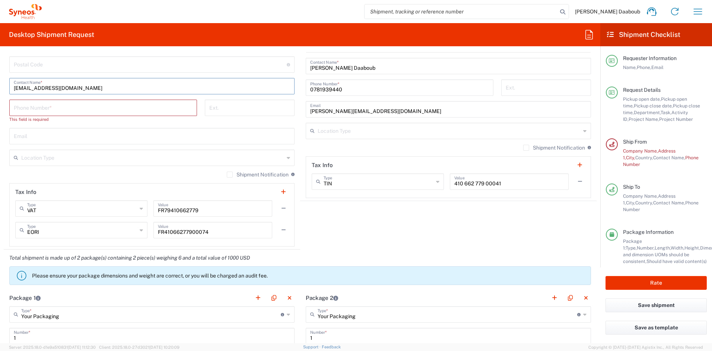
type input "[EMAIL_ADDRESS][DOMAIN_NAME]"
click at [48, 83] on input "[EMAIL_ADDRESS][DOMAIN_NAME]" at bounding box center [152, 85] width 276 height 13
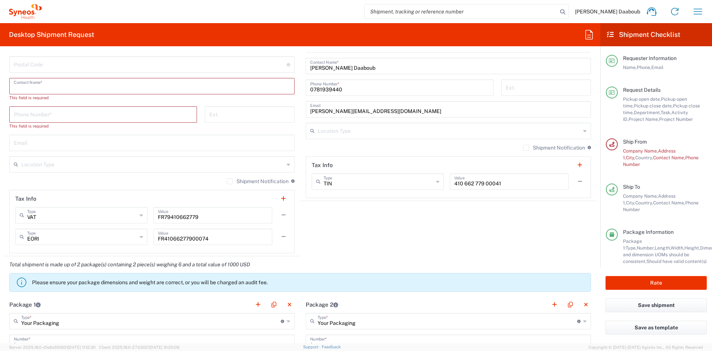
click at [37, 142] on input "text" at bounding box center [152, 142] width 276 height 13
paste input "[EMAIL_ADDRESS][DOMAIN_NAME]"
type input "[EMAIL_ADDRESS][DOMAIN_NAME]"
click at [38, 117] on input "tel" at bounding box center [103, 113] width 179 height 13
paste input "07 69 17 88 75"
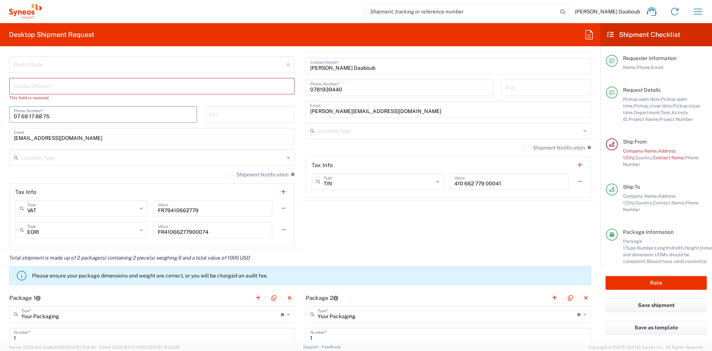
type input "07 69 17 88 75"
click at [45, 91] on input "text" at bounding box center [152, 85] width 276 height 13
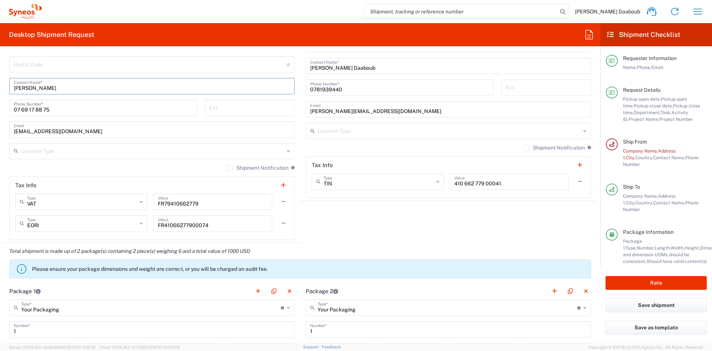
drag, startPoint x: 55, startPoint y: 88, endPoint x: 3, endPoint y: 90, distance: 52.2
click at [9, 86] on main "Location [PERSON_NAME] LLC-[GEOGRAPHIC_DATA] [GEOGRAPHIC_DATA] [GEOGRAPHIC_DATA…" at bounding box center [152, 62] width 297 height 355
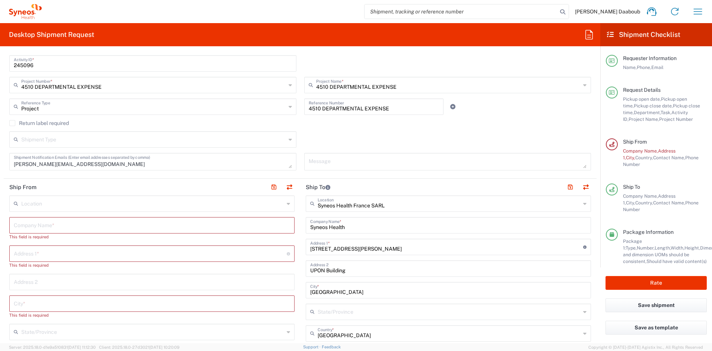
scroll to position [289, 0]
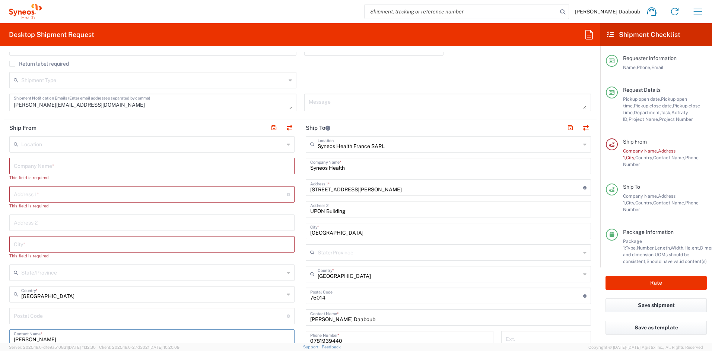
type input "[PERSON_NAME]"
click at [34, 169] on input "text" at bounding box center [152, 165] width 276 height 13
paste input "[PERSON_NAME]"
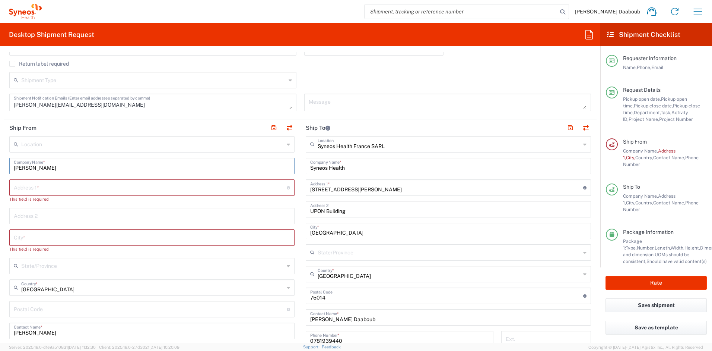
type input "[PERSON_NAME]"
click at [88, 190] on input "text" at bounding box center [150, 186] width 273 height 13
paste input "[STREET_ADDRESS][PERSON_NAME]"
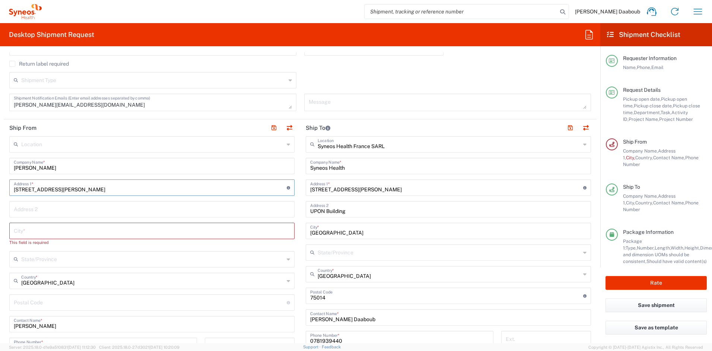
type input "[STREET_ADDRESS][PERSON_NAME]"
click at [36, 305] on input "undefined" at bounding box center [150, 301] width 273 height 13
paste input "93310"
type input "93310"
click at [48, 232] on input "text" at bounding box center [152, 230] width 276 height 13
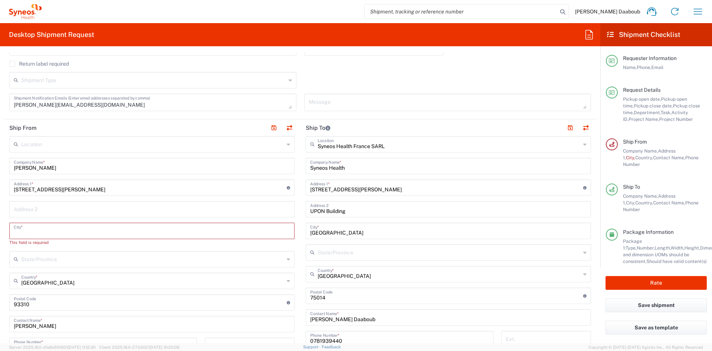
paste input "Le Pré Saint Gervais"
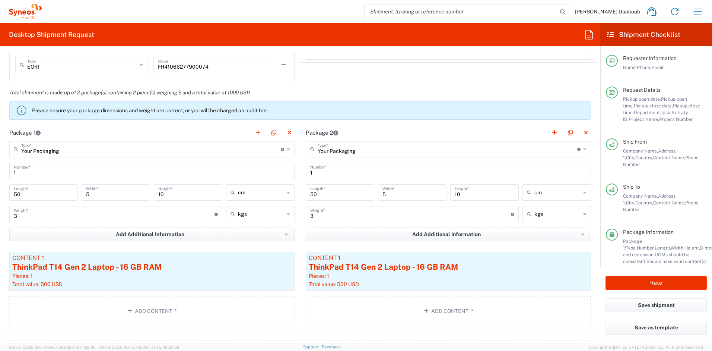
scroll to position [688, 0]
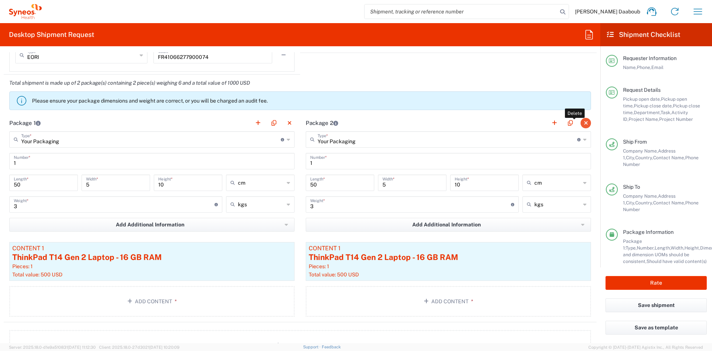
type input "Le Pré Saint Gervais"
click at [581, 121] on button "button" at bounding box center [586, 123] width 10 height 10
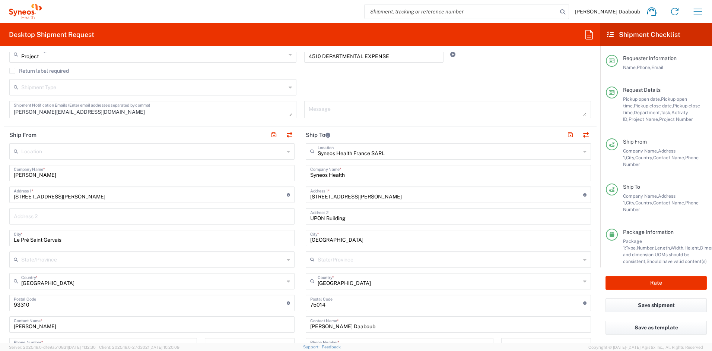
scroll to position [355, 0]
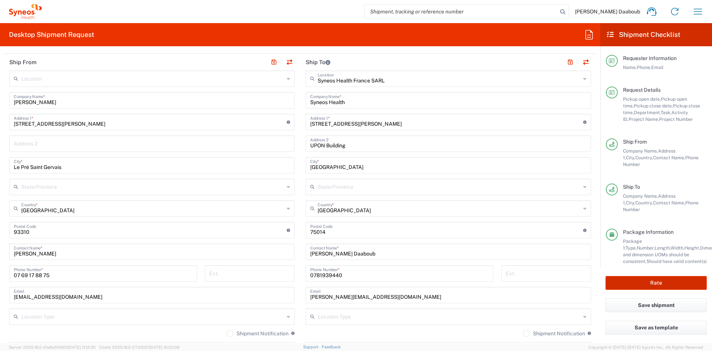
click at [671, 285] on button "Rate" at bounding box center [656, 283] width 101 height 14
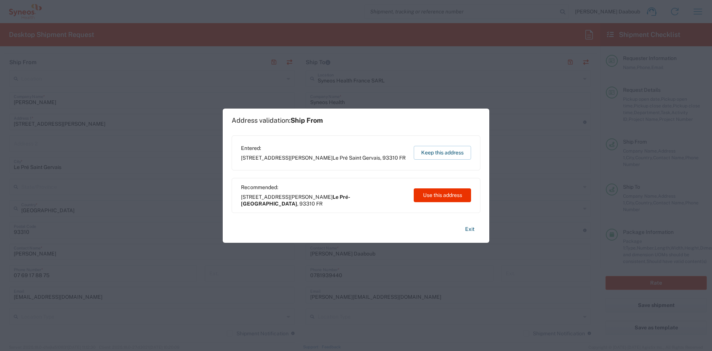
type input "4510 DEPARTMENTAL EXPENSE"
click at [440, 195] on button "Use this address" at bounding box center [442, 195] width 57 height 14
type input "Le Pré-[GEOGRAPHIC_DATA]"
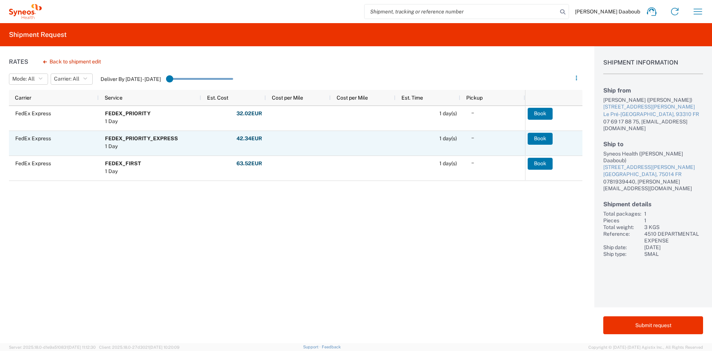
click at [538, 139] on button "Book" at bounding box center [540, 139] width 25 height 12
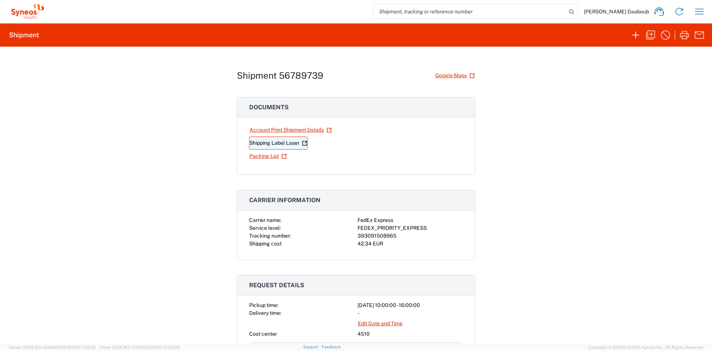
click at [279, 145] on link "Shipping Label Laser" at bounding box center [278, 142] width 58 height 13
click at [700, 14] on icon "button" at bounding box center [700, 12] width 9 height 6
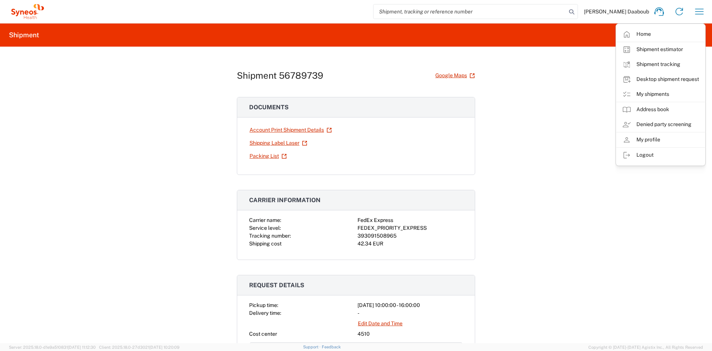
click at [604, 132] on div "Shipment 56789739 Google Maps Documents Account Print Shipment Details Shipping…" at bounding box center [356, 195] width 712 height 296
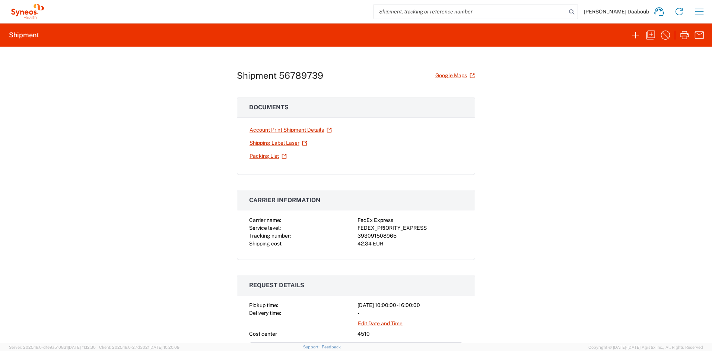
drag, startPoint x: 602, startPoint y: 162, endPoint x: 605, endPoint y: 157, distance: 5.9
click at [610, 156] on div "Shipment 56789739 Google Maps Documents Account Print Shipment Details Shipping…" at bounding box center [356, 195] width 712 height 296
click at [445, 4] on input "search" at bounding box center [470, 11] width 193 height 14
paste input "56684396"
type input "56684396"
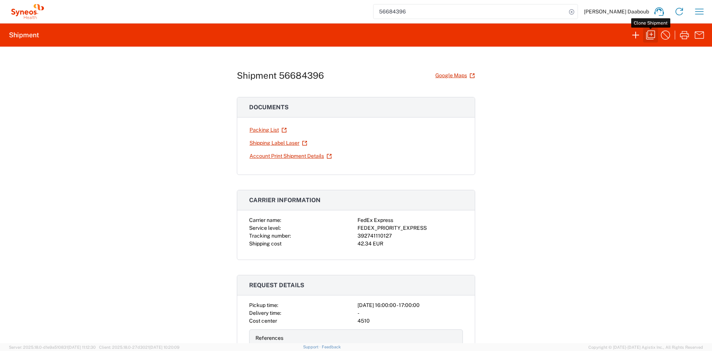
click at [653, 36] on icon "button" at bounding box center [651, 35] width 12 height 12
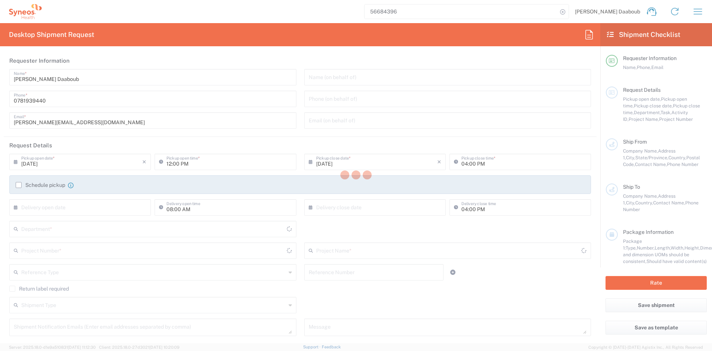
type input "04:00 PM"
type input "05:00 PM"
type input "Project"
type input "4510 DEPARTMENTAL EXPENSE"
type textarea "[PERSON_NAME][EMAIL_ADDRESS][DOMAIN_NAME]"
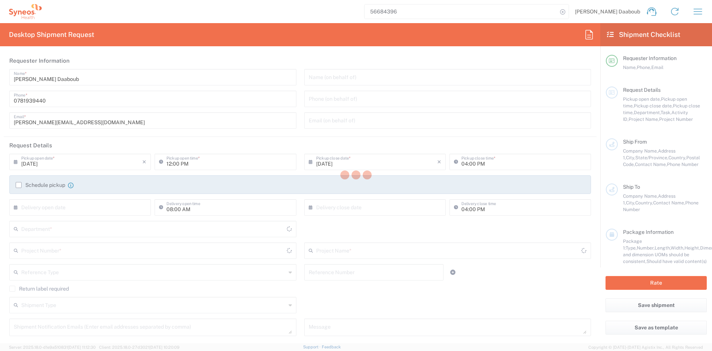
type input "Syneos Health France SARL"
type input "Syneos Health"
type input "[STREET_ADDRESS][PERSON_NAME]"
type input "UPON Building"
type input "[GEOGRAPHIC_DATA]"
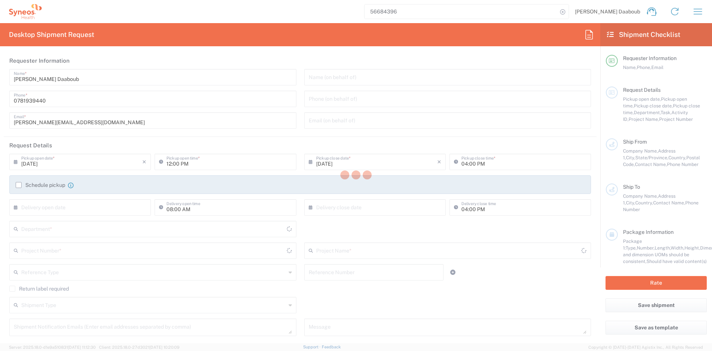
type input "[GEOGRAPHIC_DATA]"
type input "75014"
type input "[PERSON_NAME] Daaboub"
type input "0781939440"
type input "[PERSON_NAME][EMAIL_ADDRESS][DOMAIN_NAME]"
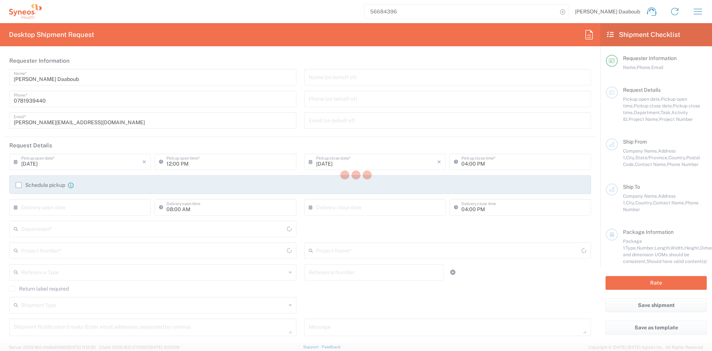
type input "[PERSON_NAME]"
type input "[STREET_ADDRESS]"
type input "[GEOGRAPHIC_DATA]"
type input "14000"
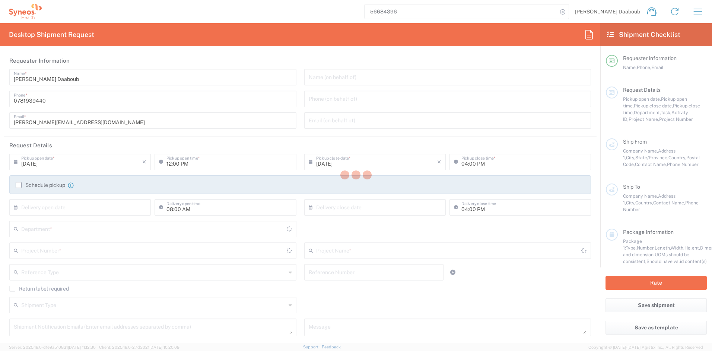
type input "[PERSON_NAME]"
type input "[PHONE_NUMBER]"
type input "[PERSON_NAME][EMAIL_ADDRESS][DOMAIN_NAME]"
type input "Sender/Shipper"
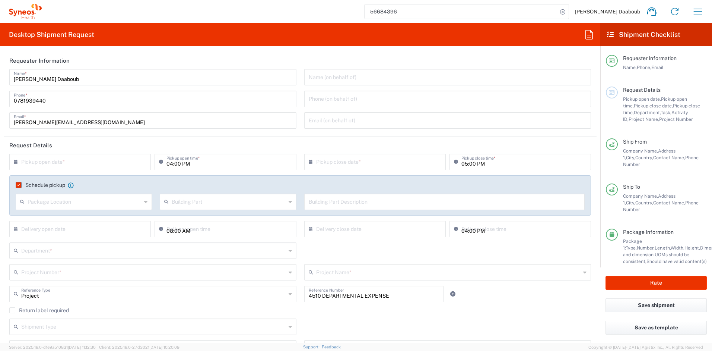
type input "Your Packaging"
type input "[GEOGRAPHIC_DATA]"
drag, startPoint x: 69, startPoint y: 164, endPoint x: 72, endPoint y: 164, distance: 3.7
click at [69, 164] on input "text" at bounding box center [81, 161] width 121 height 13
click at [54, 217] on span "15" at bounding box center [59, 218] width 11 height 10
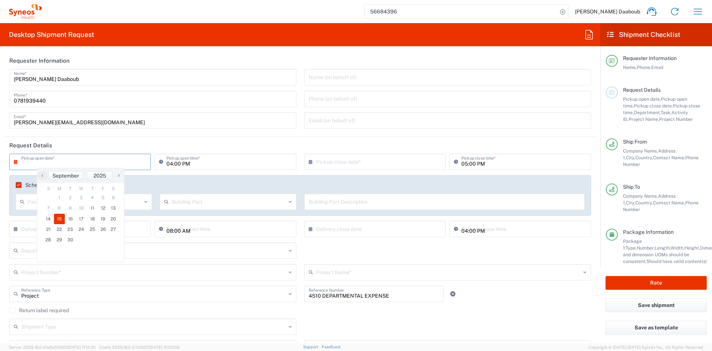
type input "[DATE]"
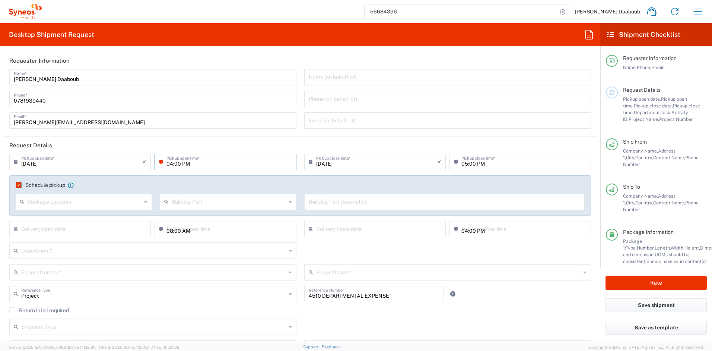
click at [167, 163] on input "04:00 PM" at bounding box center [229, 161] width 125 height 13
click at [187, 164] on input "09:00 PM" at bounding box center [229, 161] width 125 height 13
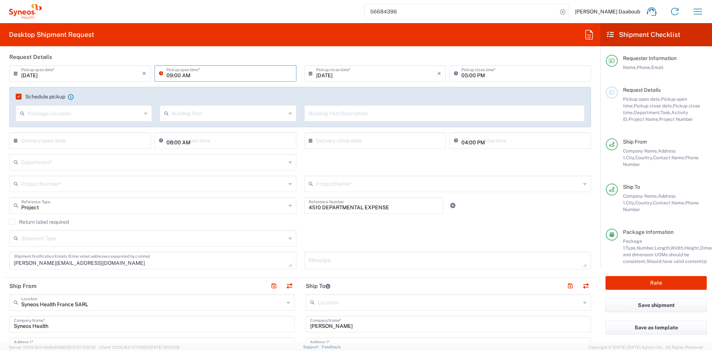
scroll to position [155, 0]
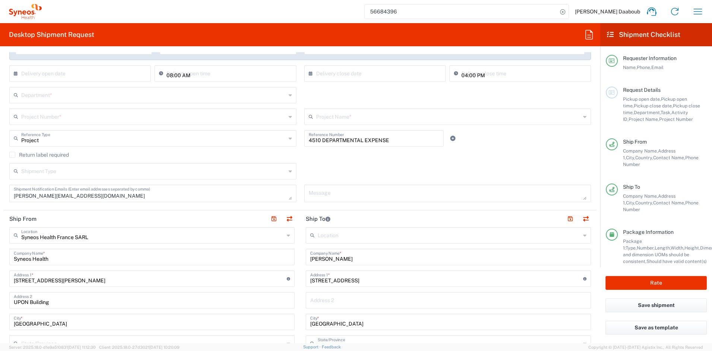
type input "09:00 AM"
click at [58, 88] on input "text" at bounding box center [153, 94] width 265 height 13
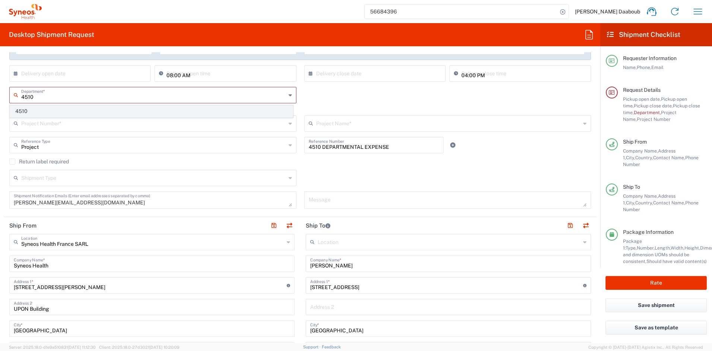
type input "4510"
click at [29, 111] on span "4510" at bounding box center [151, 111] width 283 height 12
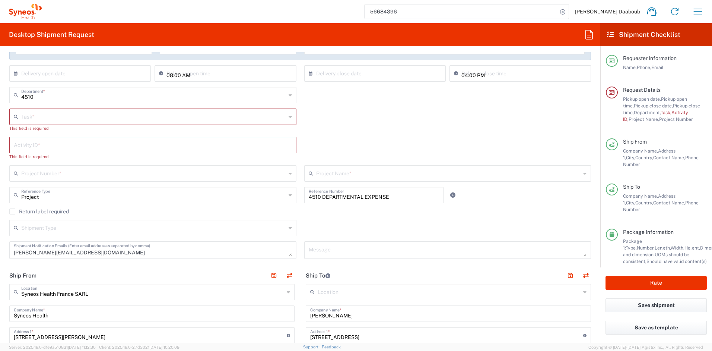
click at [27, 118] on input "text" at bounding box center [153, 116] width 265 height 13
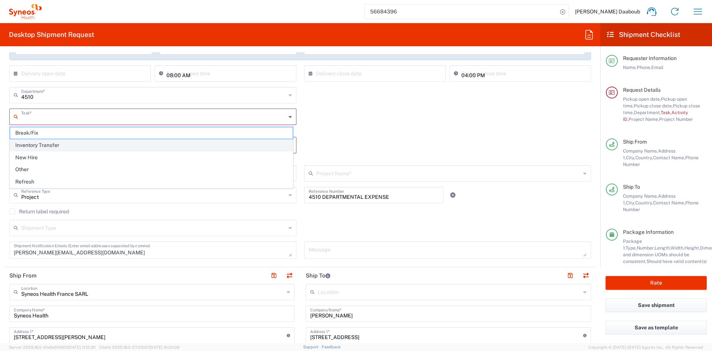
click at [37, 147] on span "Inventory Transfer" at bounding box center [151, 145] width 283 height 12
type input "Inventory Transfer"
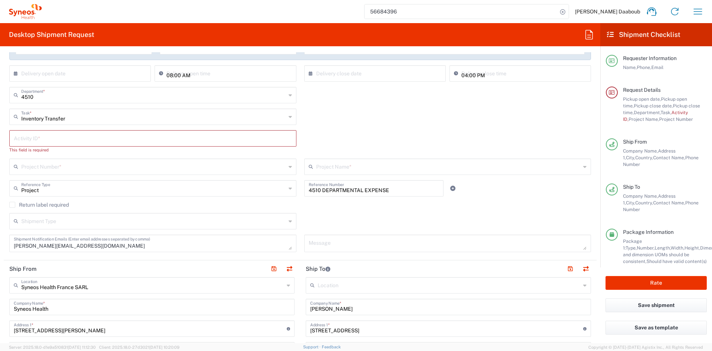
click at [35, 137] on input "text" at bounding box center [153, 137] width 278 height 13
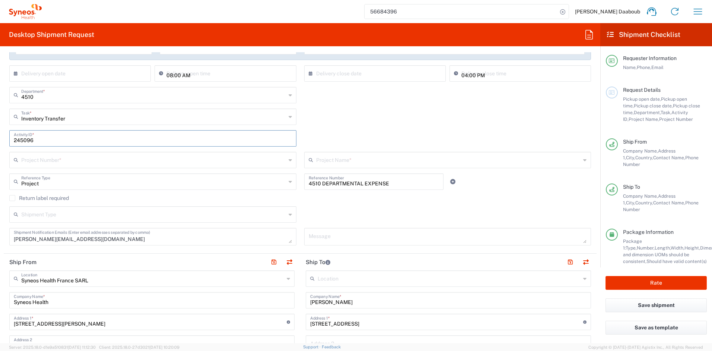
type input "245096"
click at [93, 161] on input "text" at bounding box center [153, 159] width 265 height 13
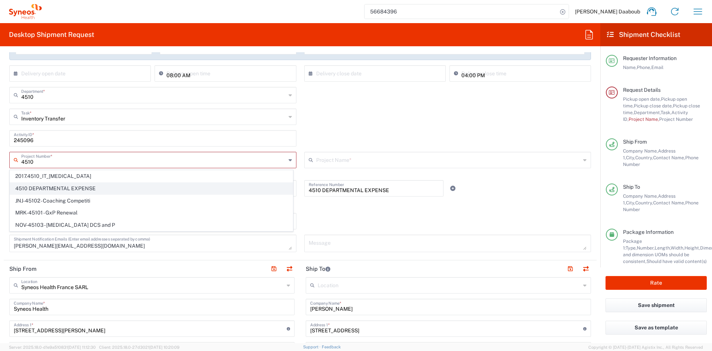
click at [55, 186] on span "4510 DEPARTMENTAL EXPENSE" at bounding box center [151, 189] width 283 height 12
type input "4510 DEPARTMENTAL EXPENSE"
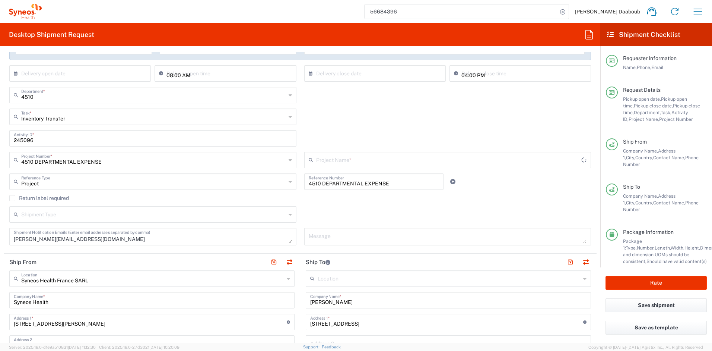
type input "4510 DEPARTMENTAL EXPENSE"
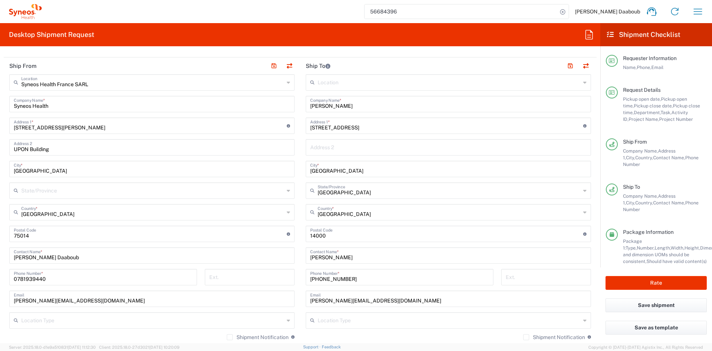
scroll to position [355, 0]
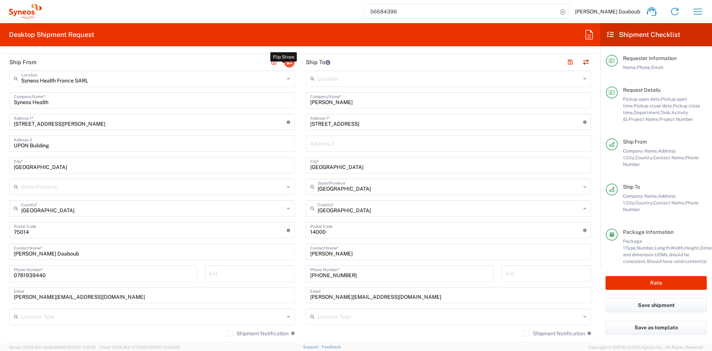
click at [288, 59] on button "button" at bounding box center [289, 62] width 10 height 10
type input "[PERSON_NAME]"
type input "[STREET_ADDRESS]"
type input "[GEOGRAPHIC_DATA]"
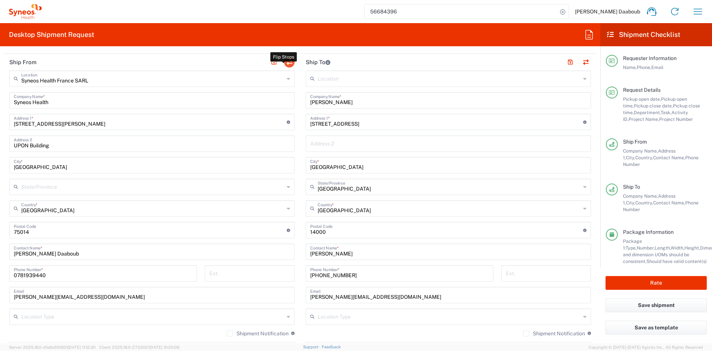
type input "14000"
type input "[PERSON_NAME]"
type input "[PHONE_NUMBER]"
type input "[PERSON_NAME][EMAIL_ADDRESS][DOMAIN_NAME]"
type input "Syneos Health France SARL"
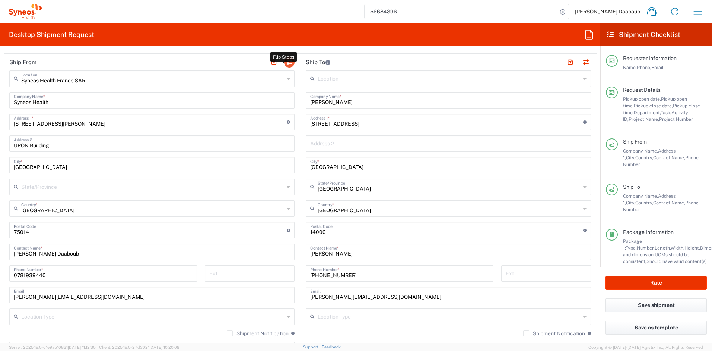
type input "Syneos Health"
type input "[STREET_ADDRESS][PERSON_NAME]"
type input "UPON Building"
type input "[GEOGRAPHIC_DATA]"
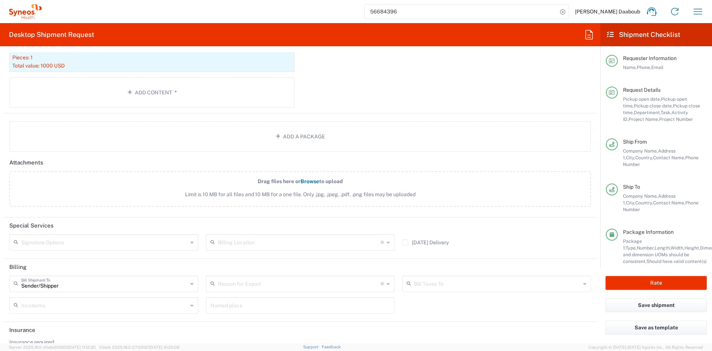
scroll to position [946, 0]
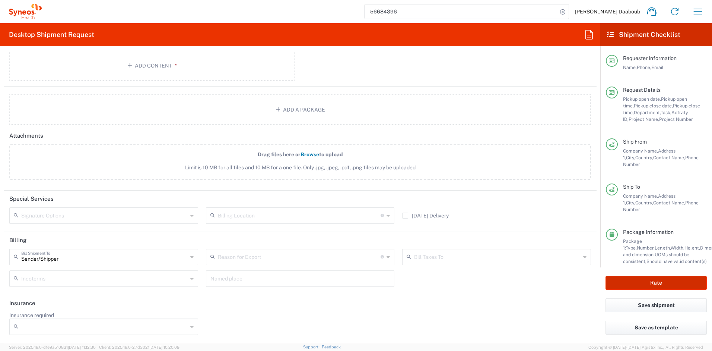
click at [618, 284] on button "Rate" at bounding box center [656, 283] width 101 height 14
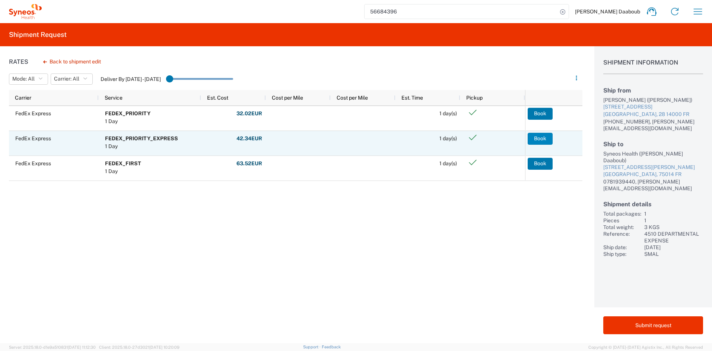
click at [531, 140] on button "Book" at bounding box center [540, 139] width 25 height 12
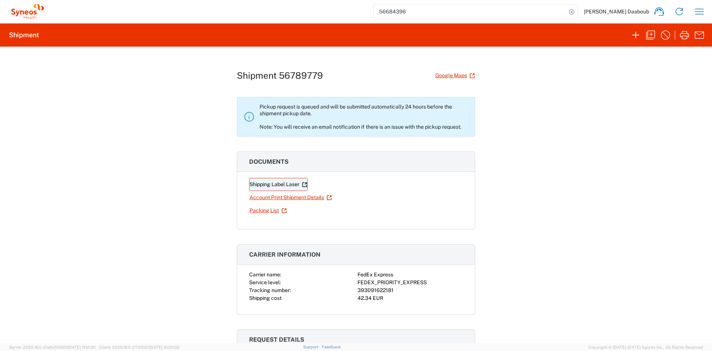
click at [275, 184] on link "Shipping Label Laser" at bounding box center [278, 184] width 58 height 13
